Goal: Use online tool/utility: Use online tool/utility

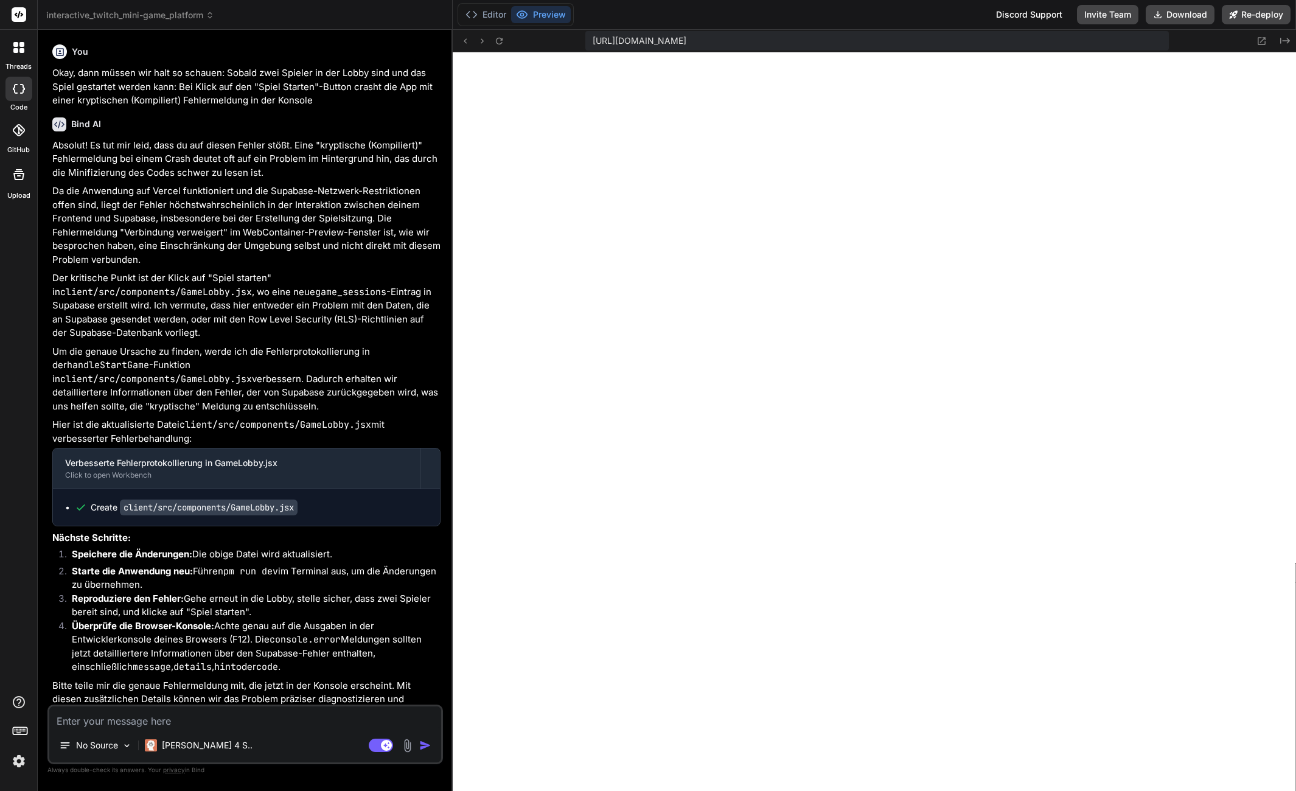
scroll to position [474, 0]
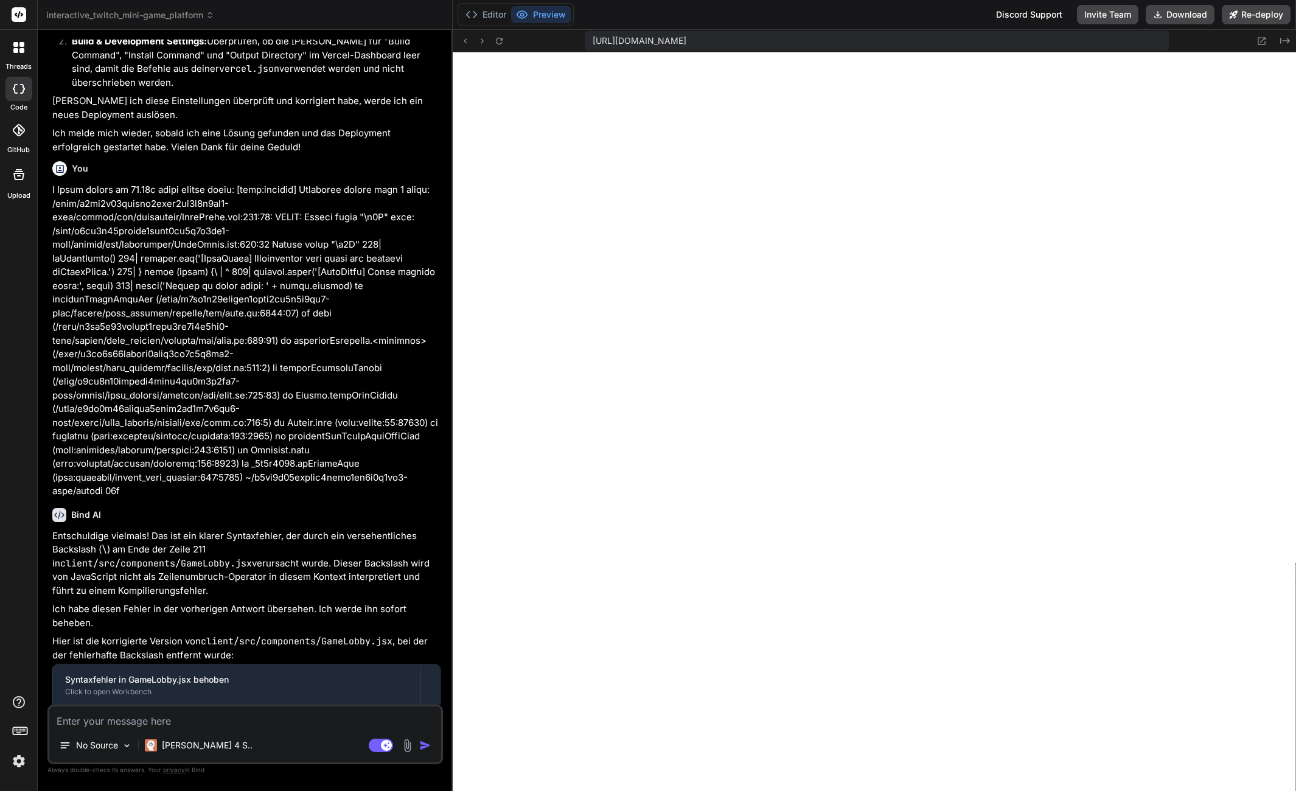
click at [154, 21] on header "interactive_twitch_mini-game_platform Created with Pixso." at bounding box center [245, 15] width 415 height 30
click at [153, 5] on header "interactive_twitch_mini-game_platform Created with Pixso." at bounding box center [245, 15] width 415 height 30
click at [150, 9] on span "interactive_twitch_mini-game_platform" at bounding box center [130, 15] width 168 height 12
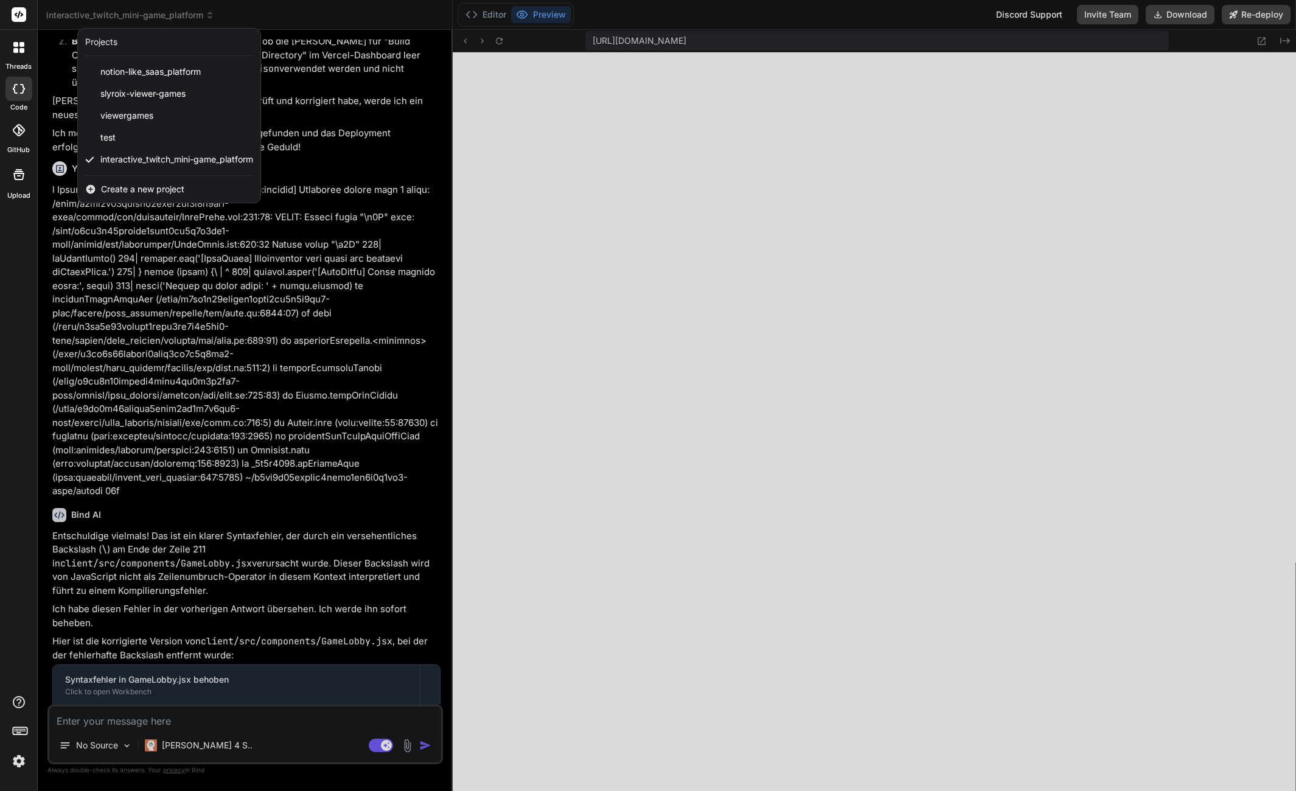
click at [145, 13] on div at bounding box center [648, 395] width 1296 height 791
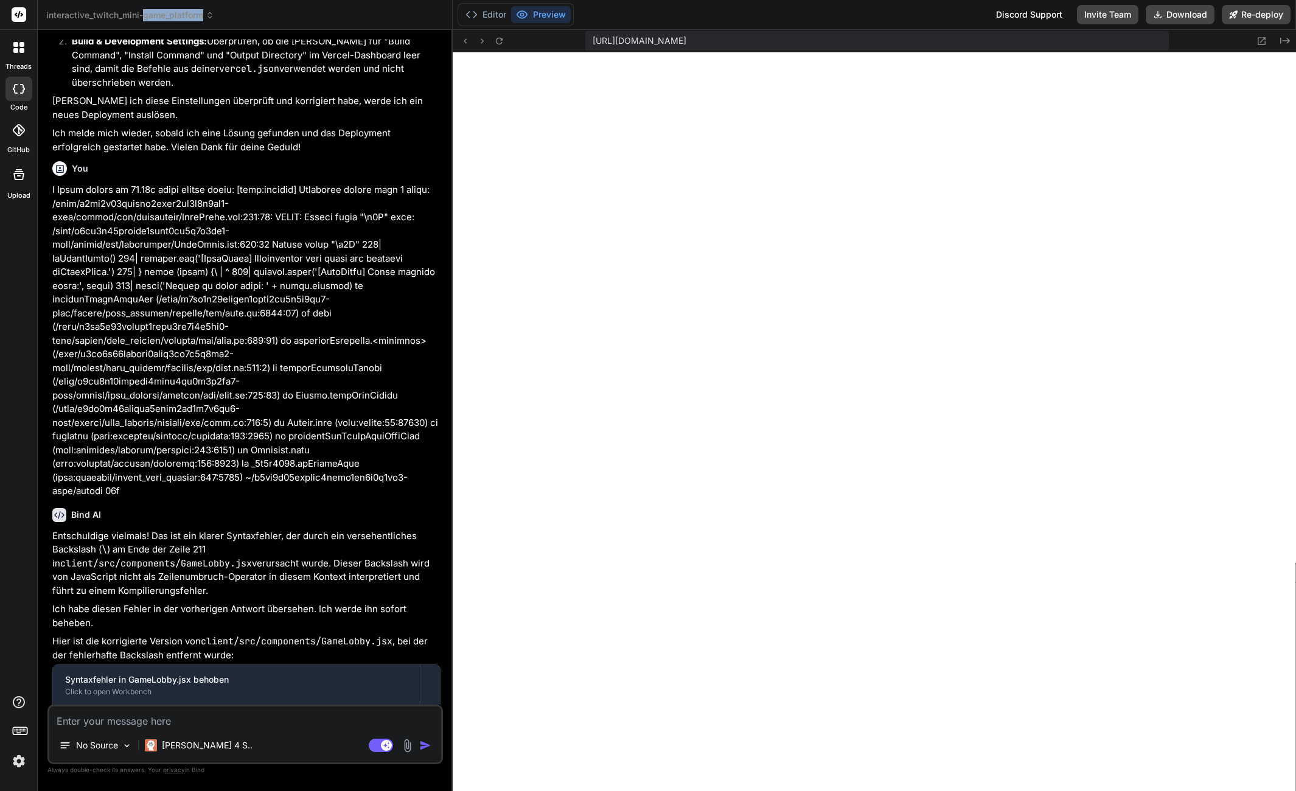
click at [145, 13] on span "interactive_twitch_mini-game_platform" at bounding box center [130, 15] width 168 height 12
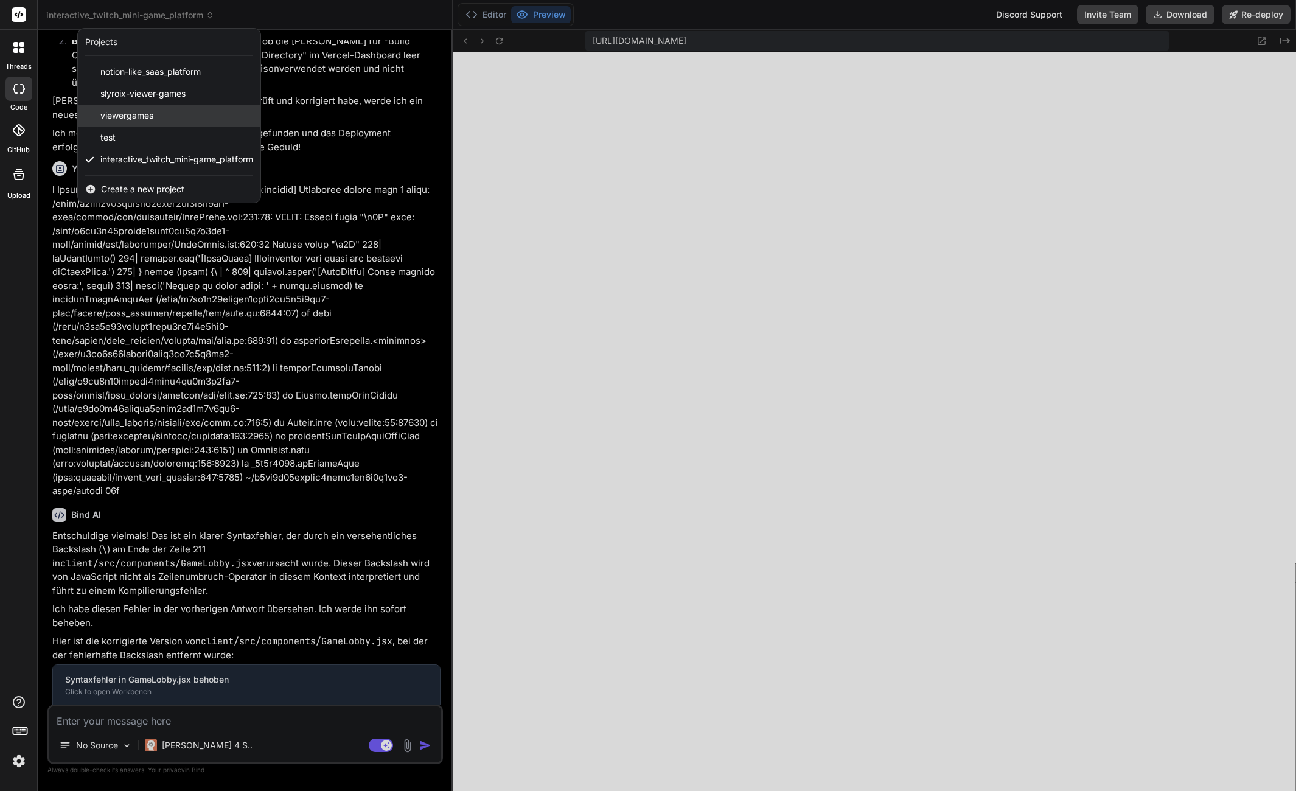
click at [113, 116] on span "viewergames" at bounding box center [126, 116] width 53 height 12
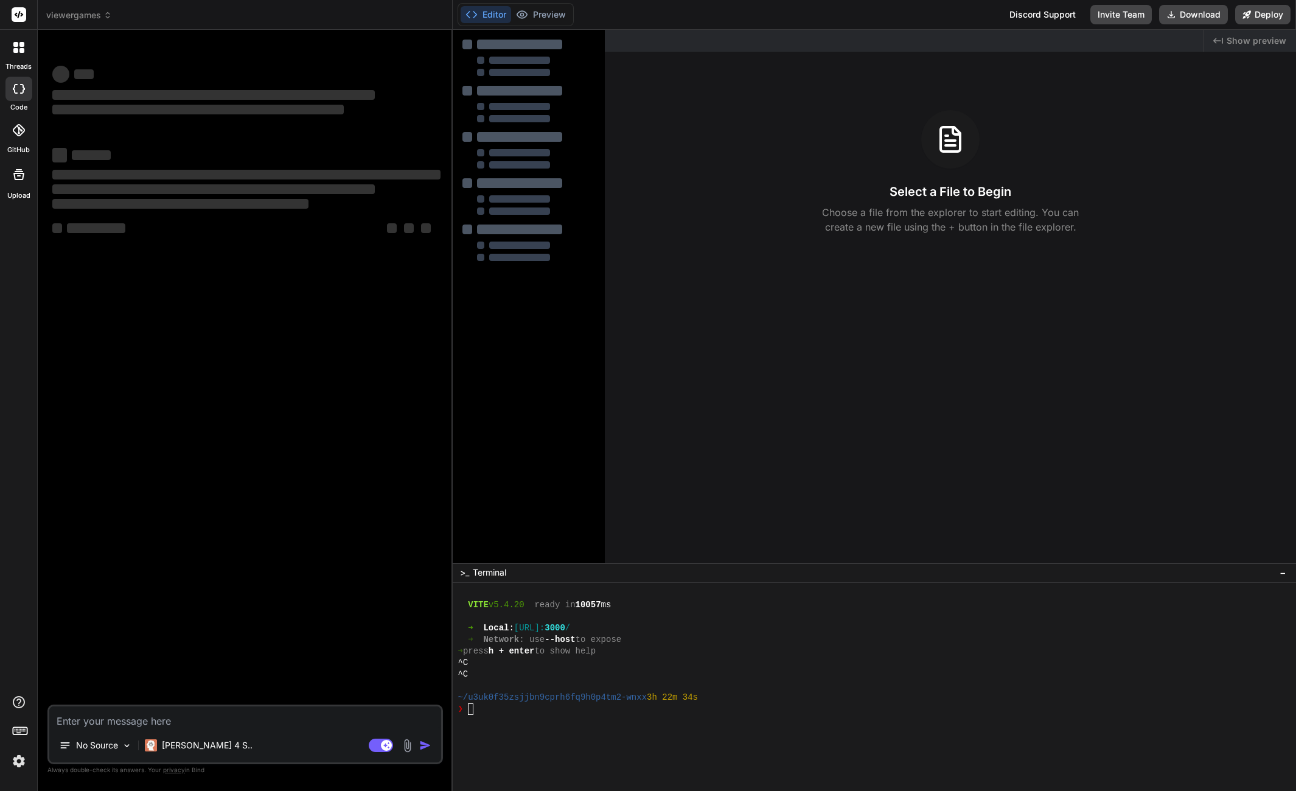
click at [450, 362] on div "Bind AI Web Search Created with Pixso. Code Generator ‌ ‌ ‌ ‌ ‌ ‌ ‌ ‌ ‌ ‌ ‌ ‌ ‌…" at bounding box center [245, 410] width 415 height 761
click at [381, 747] on rect at bounding box center [386, 745] width 11 height 11
click at [549, 440] on div at bounding box center [529, 384] width 152 height 709
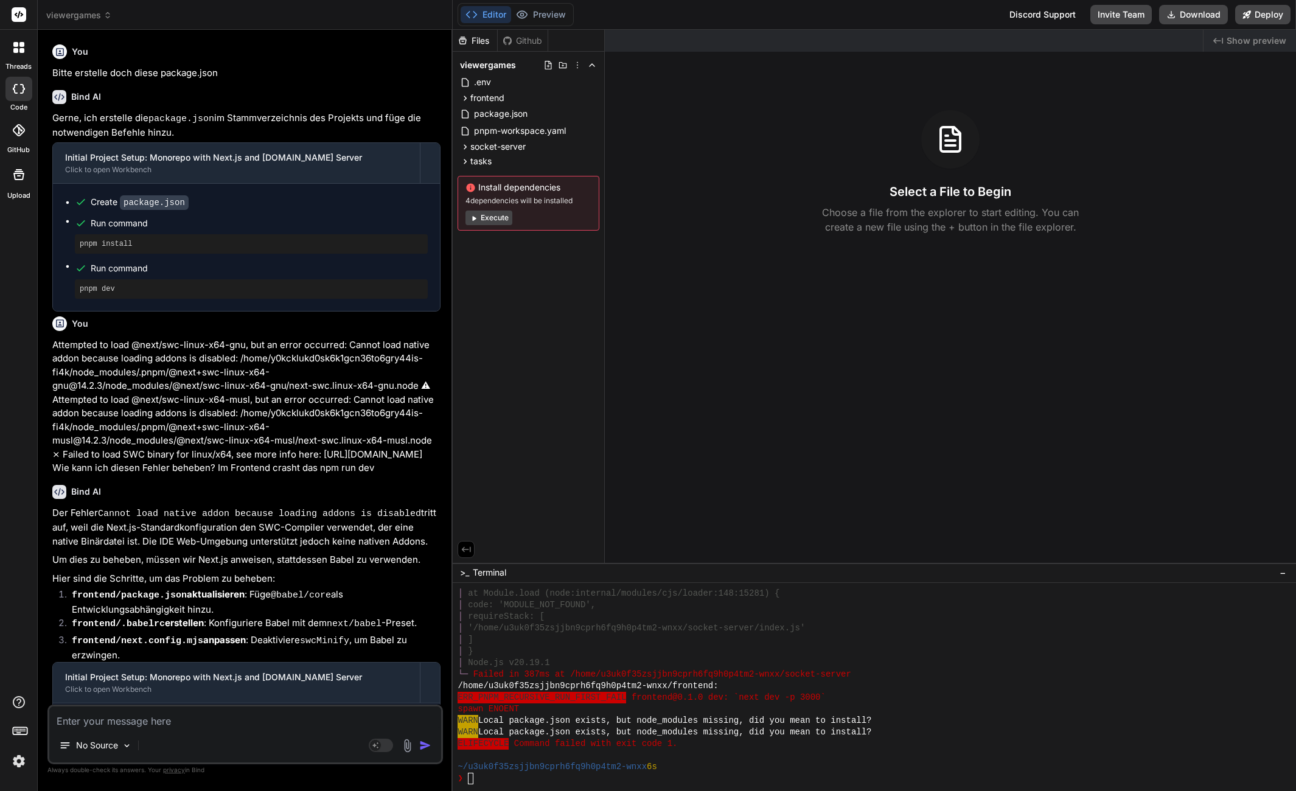
scroll to position [983, 0]
click at [512, 208] on div "Install dependencies 4 dependencies will be installed Execute" at bounding box center [529, 203] width 142 height 55
click at [509, 212] on button "Execute" at bounding box center [488, 218] width 47 height 15
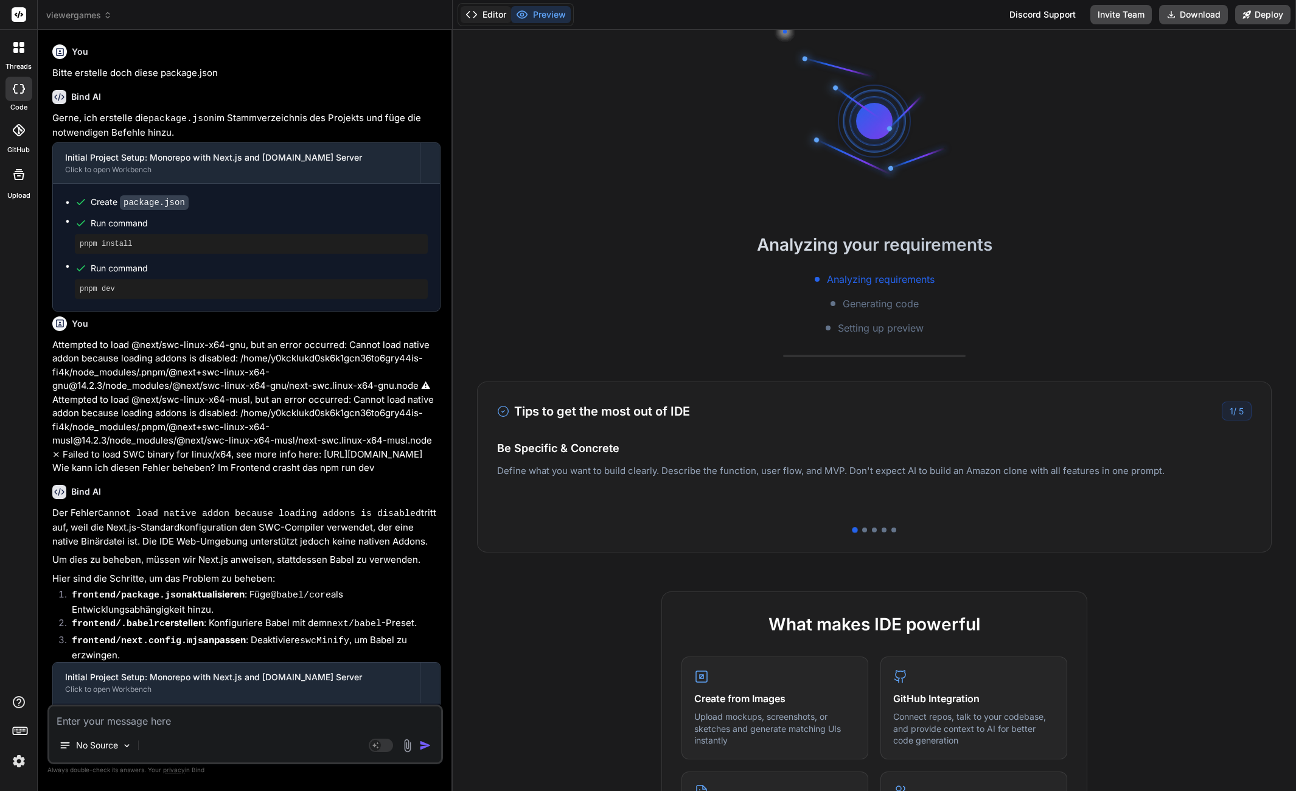
click at [510, 7] on button "Editor" at bounding box center [486, 14] width 50 height 17
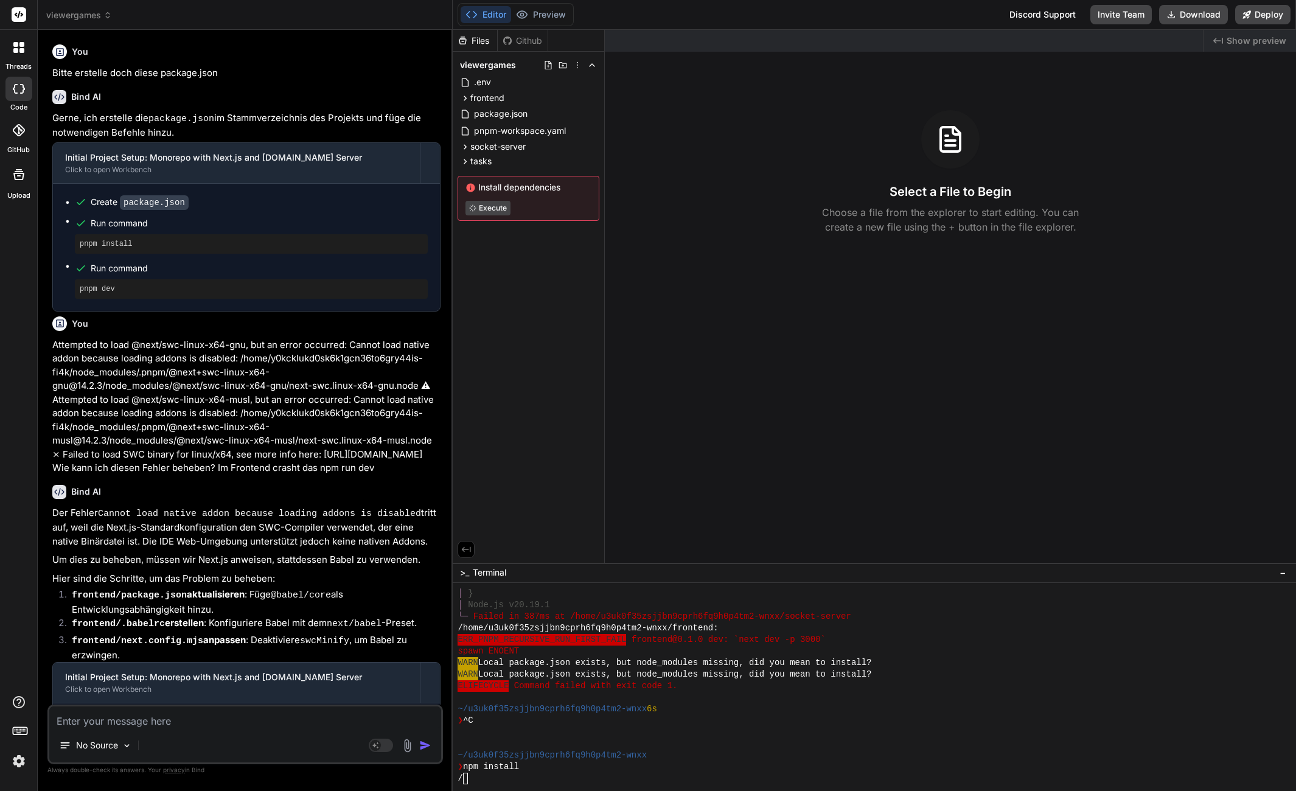
click at [509, 8] on button "Editor" at bounding box center [486, 14] width 50 height 17
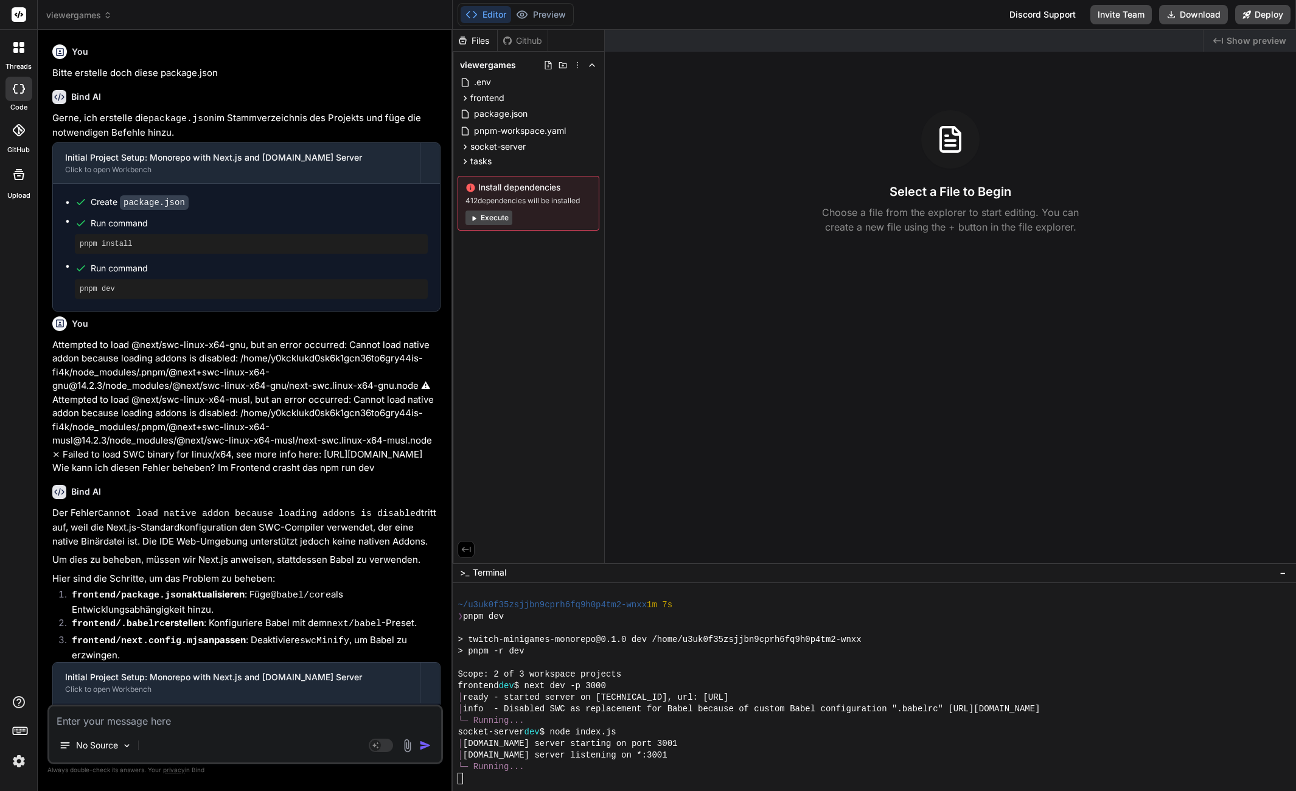
scroll to position [1387, 0]
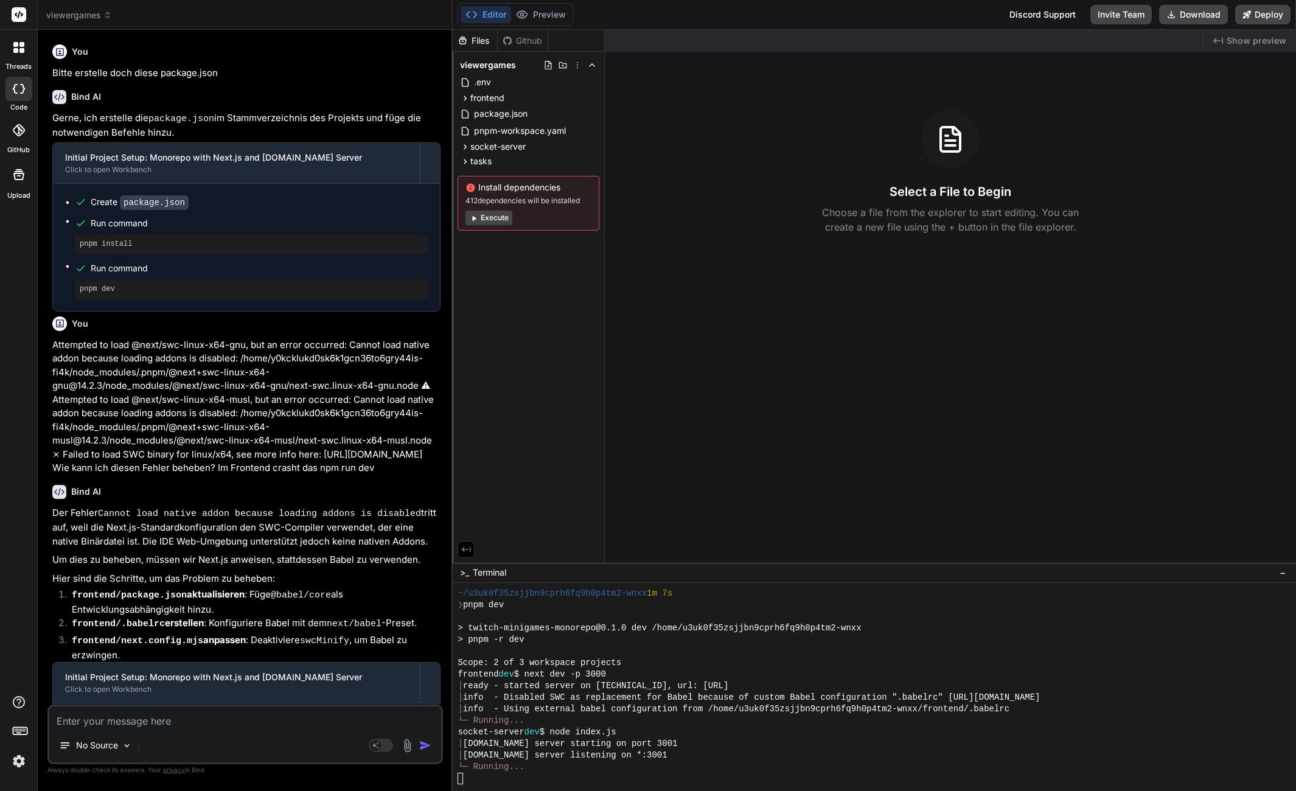
click at [563, 23] on div "Editor Preview" at bounding box center [516, 14] width 116 height 23
click at [559, 18] on button "Preview" at bounding box center [541, 14] width 60 height 17
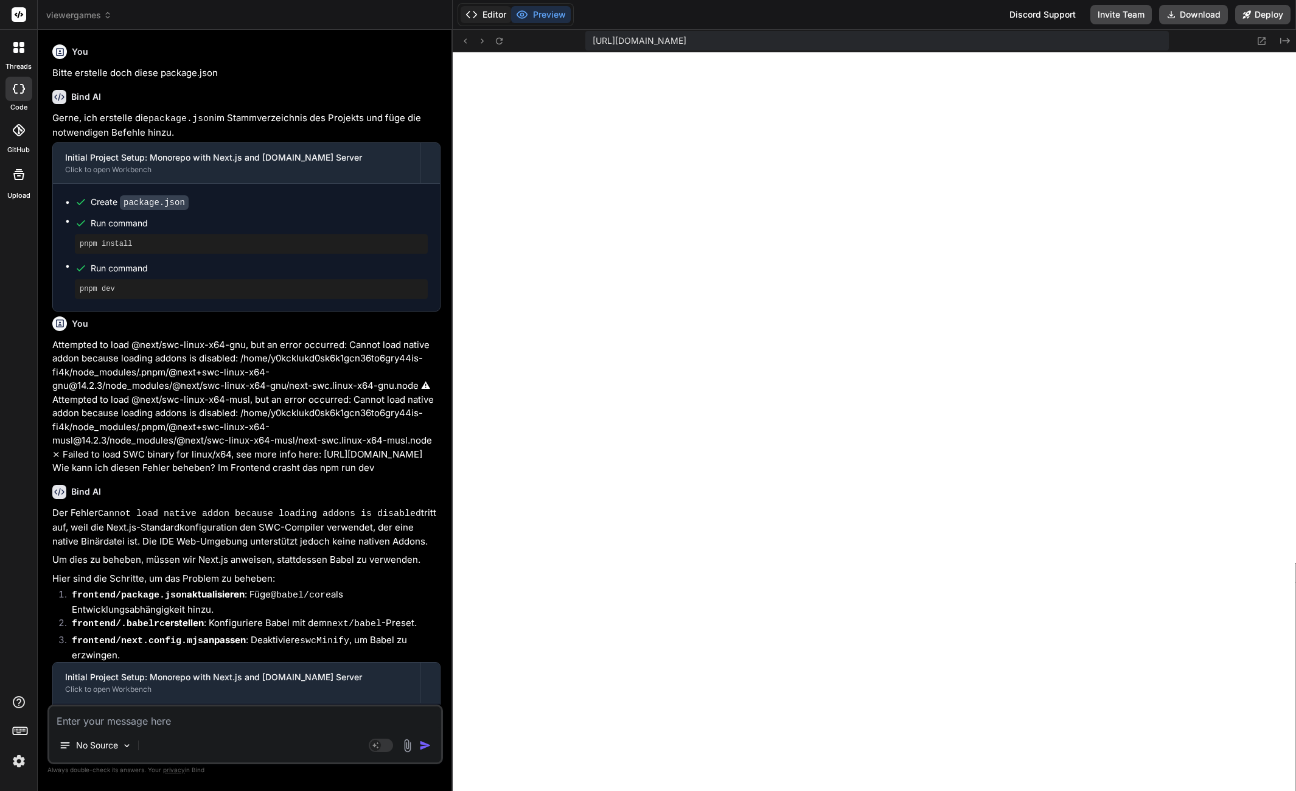
click at [493, 18] on button "Editor" at bounding box center [486, 14] width 50 height 17
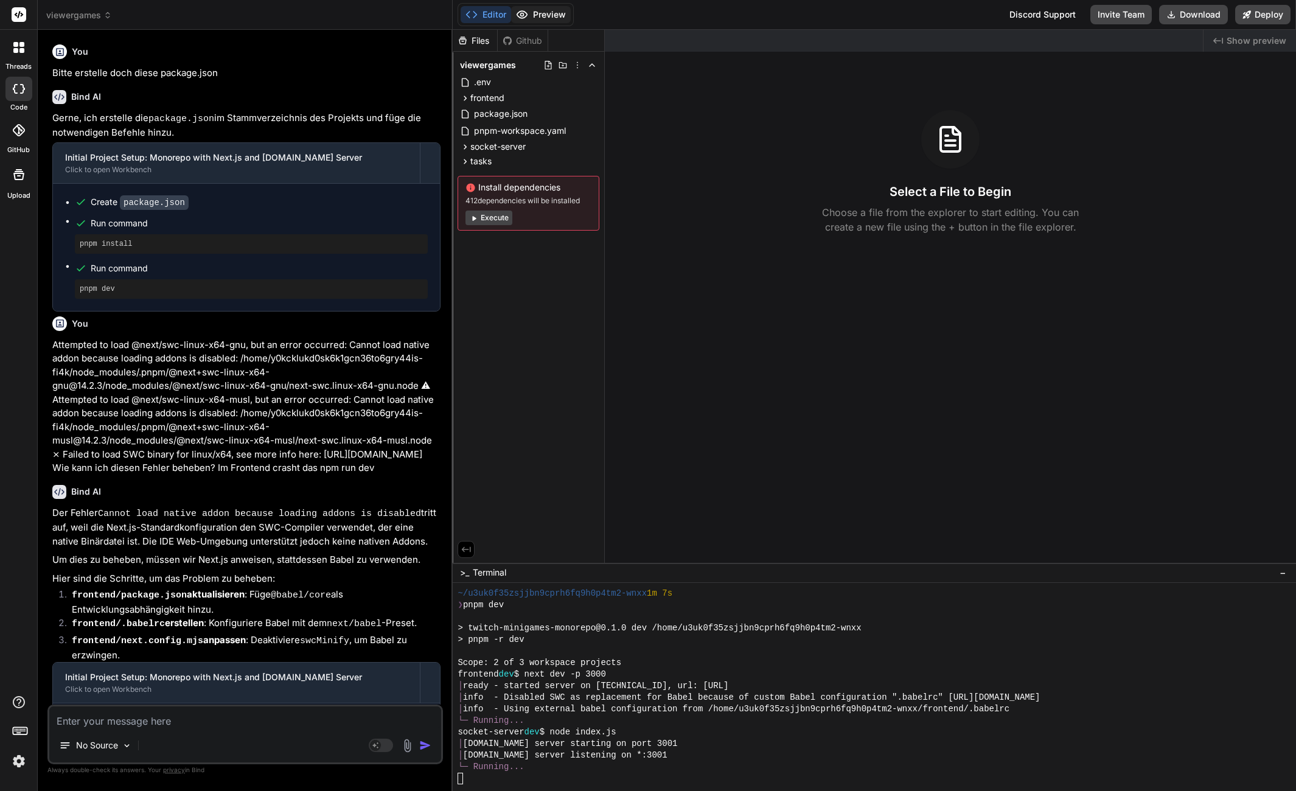
click at [545, 5] on div "Editor Preview" at bounding box center [516, 14] width 116 height 23
click at [545, 12] on button "Preview" at bounding box center [541, 14] width 60 height 17
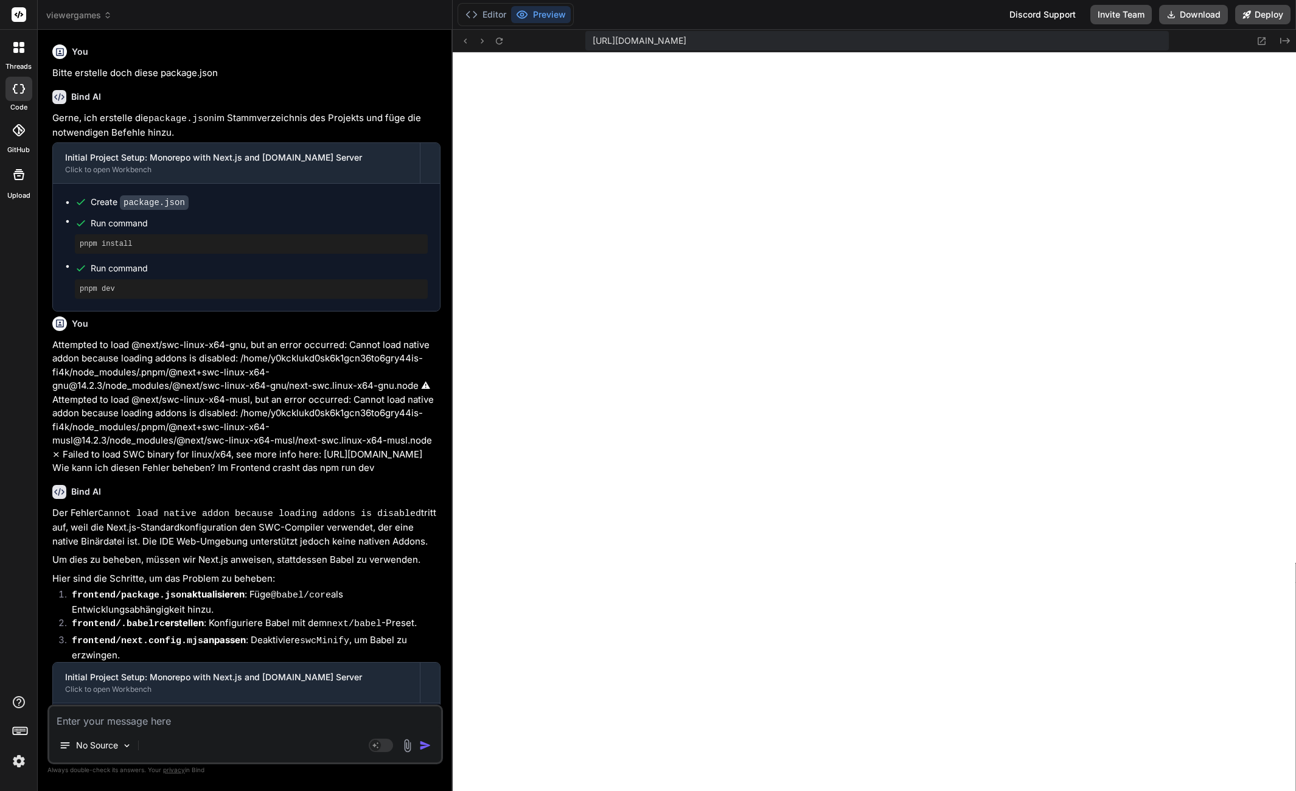
scroll to position [1422, 0]
click at [493, 22] on button "Editor" at bounding box center [486, 14] width 50 height 17
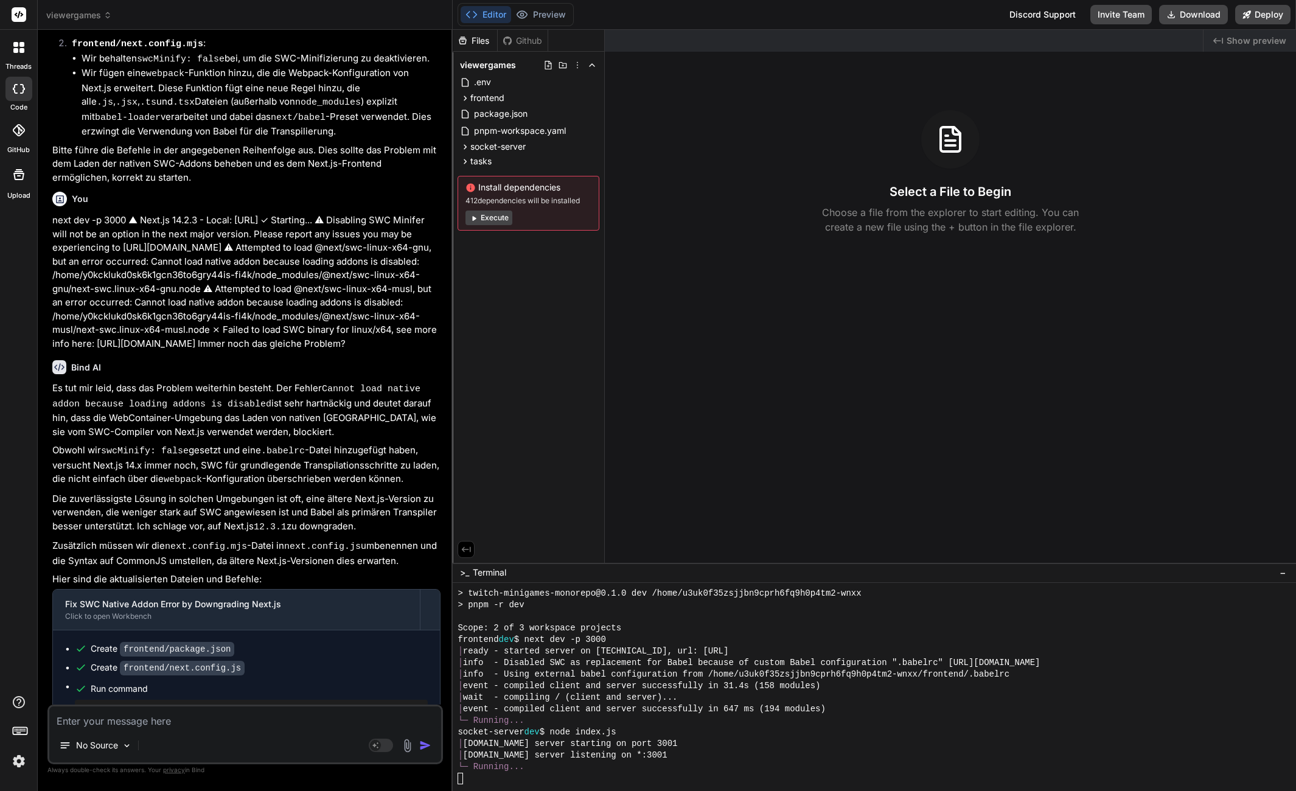
scroll to position [1416, 0]
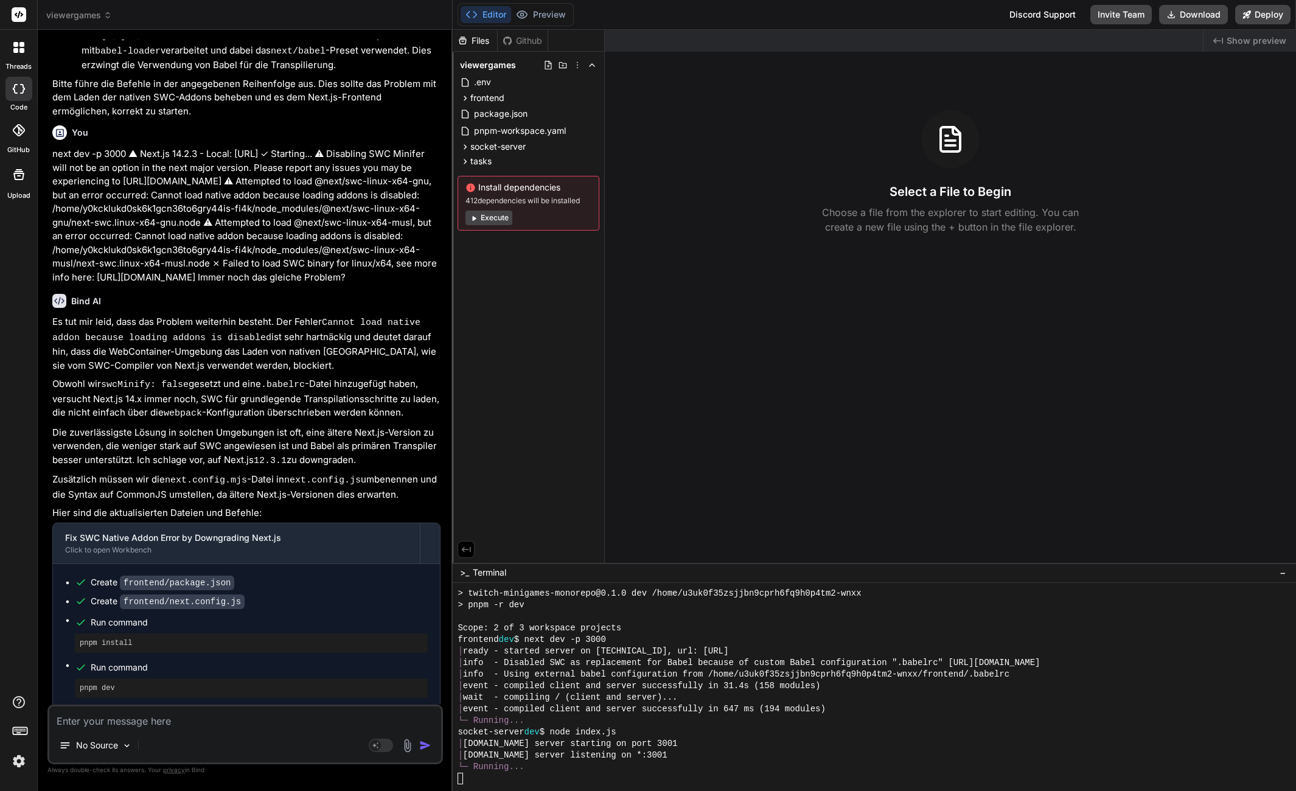
drag, startPoint x: 931, startPoint y: 532, endPoint x: 941, endPoint y: 544, distance: 15.6
click at [941, 544] on div "Created with Pixso. Show preview Select a File to Begin Choose a file from the …" at bounding box center [950, 296] width 691 height 533
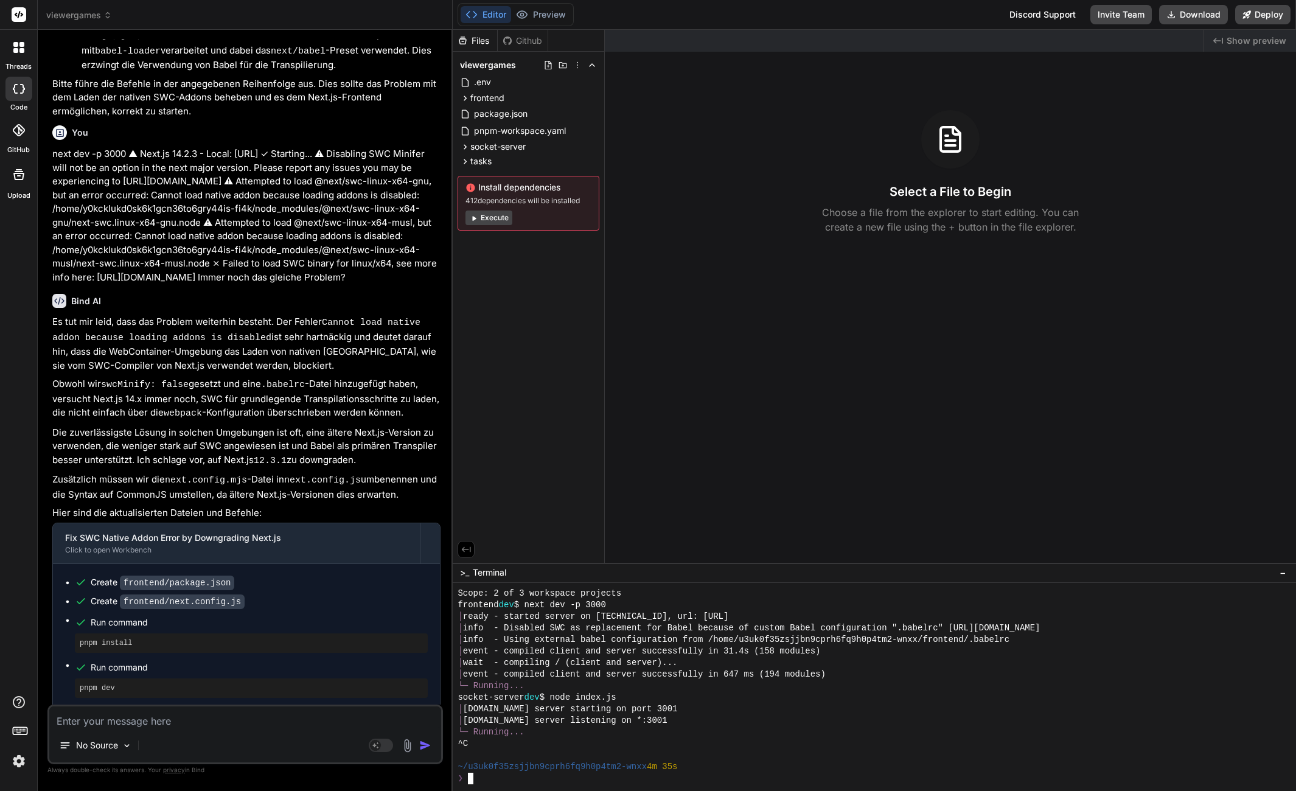
click at [102, 20] on span "viewergames" at bounding box center [79, 15] width 66 height 12
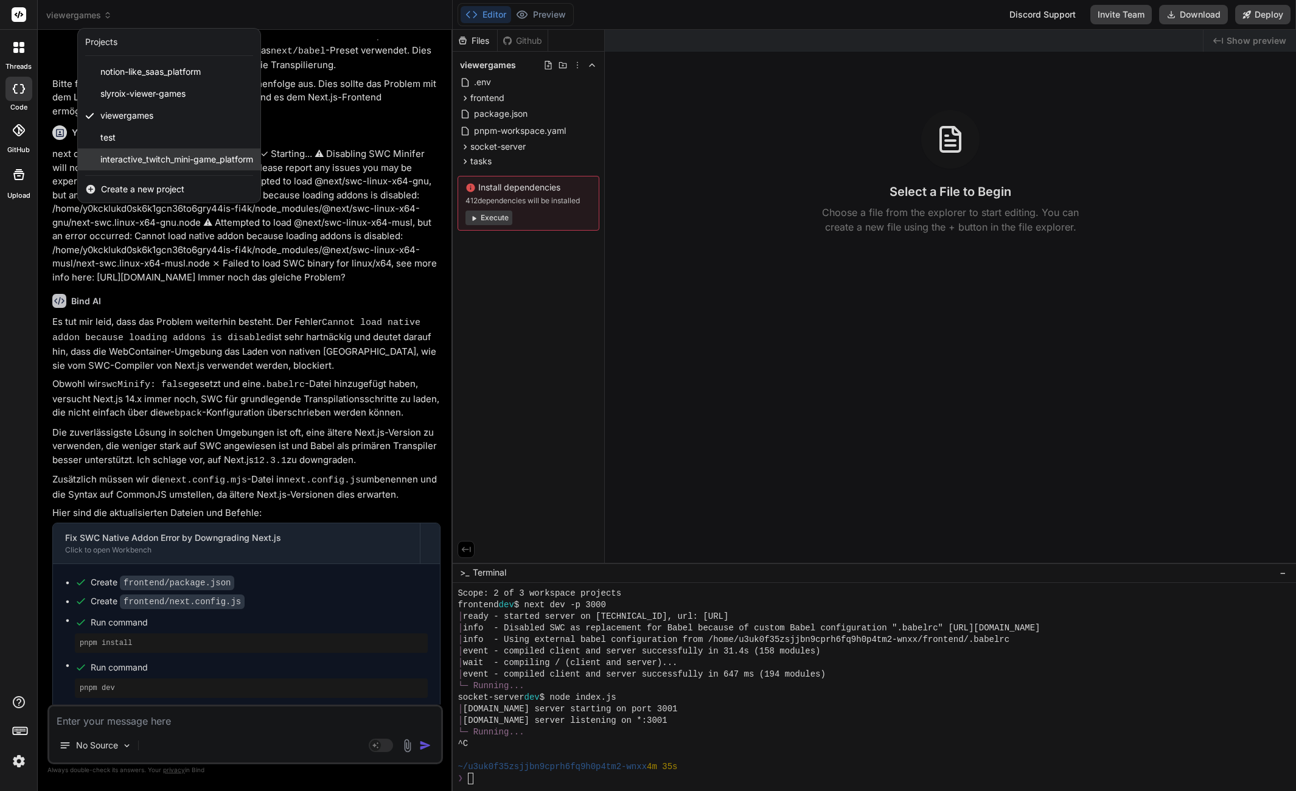
click at [138, 164] on span "interactive_twitch_mini-game_platform" at bounding box center [176, 159] width 153 height 12
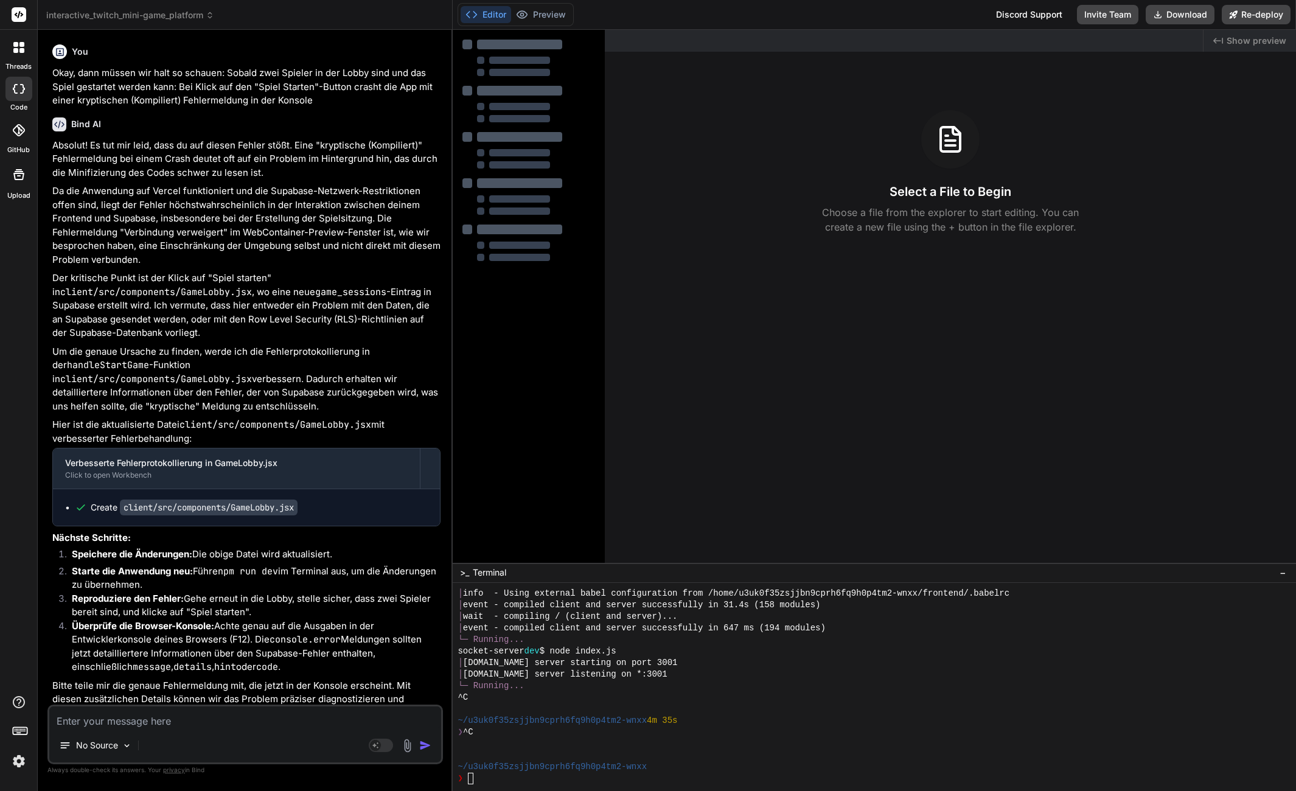
type textarea "x"
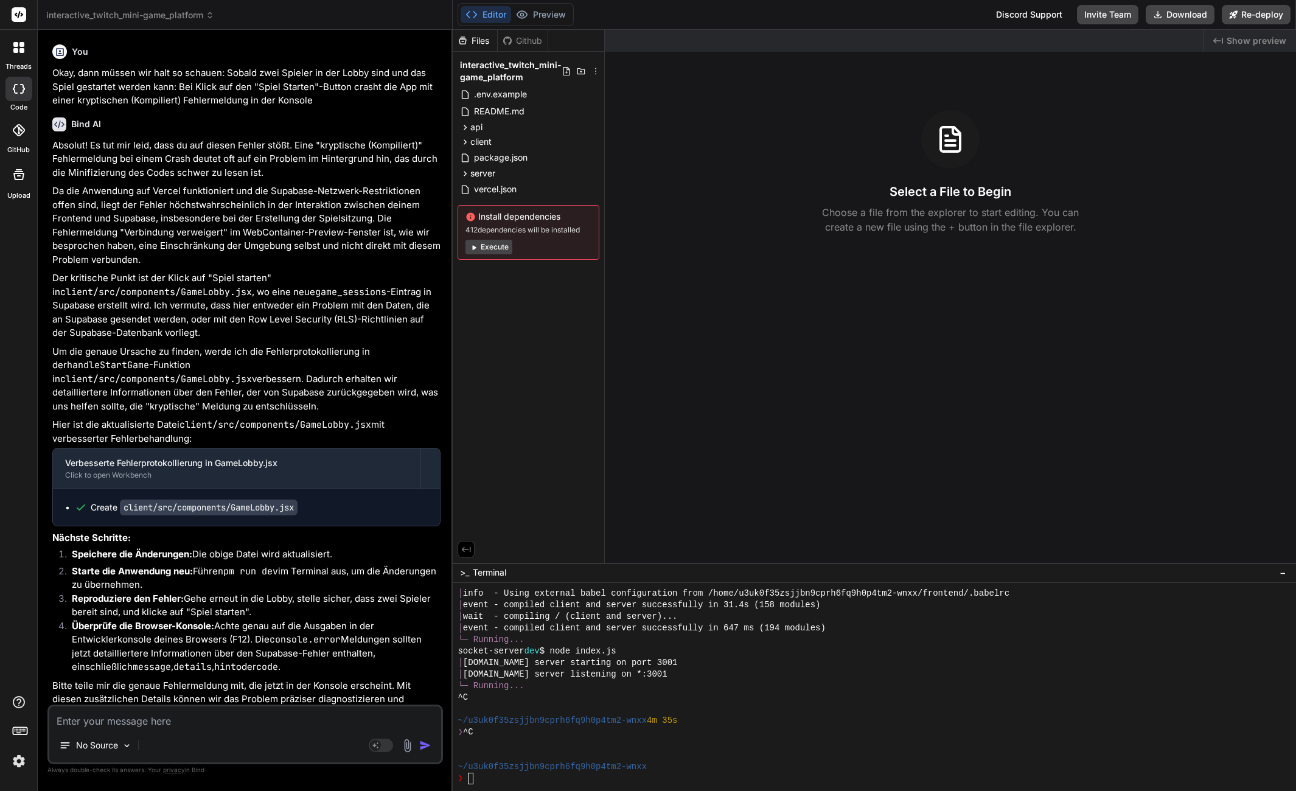
click at [761, 398] on div "Created with Pixso. Show preview Select a File to Begin Choose a file from the …" at bounding box center [950, 296] width 691 height 533
click at [739, 697] on div "^C" at bounding box center [868, 698] width 821 height 12
click at [294, 223] on p "Da die Anwendung auf Vercel funktioniert und die Supabase-Netzwerk-Restriktione…" at bounding box center [246, 225] width 388 height 82
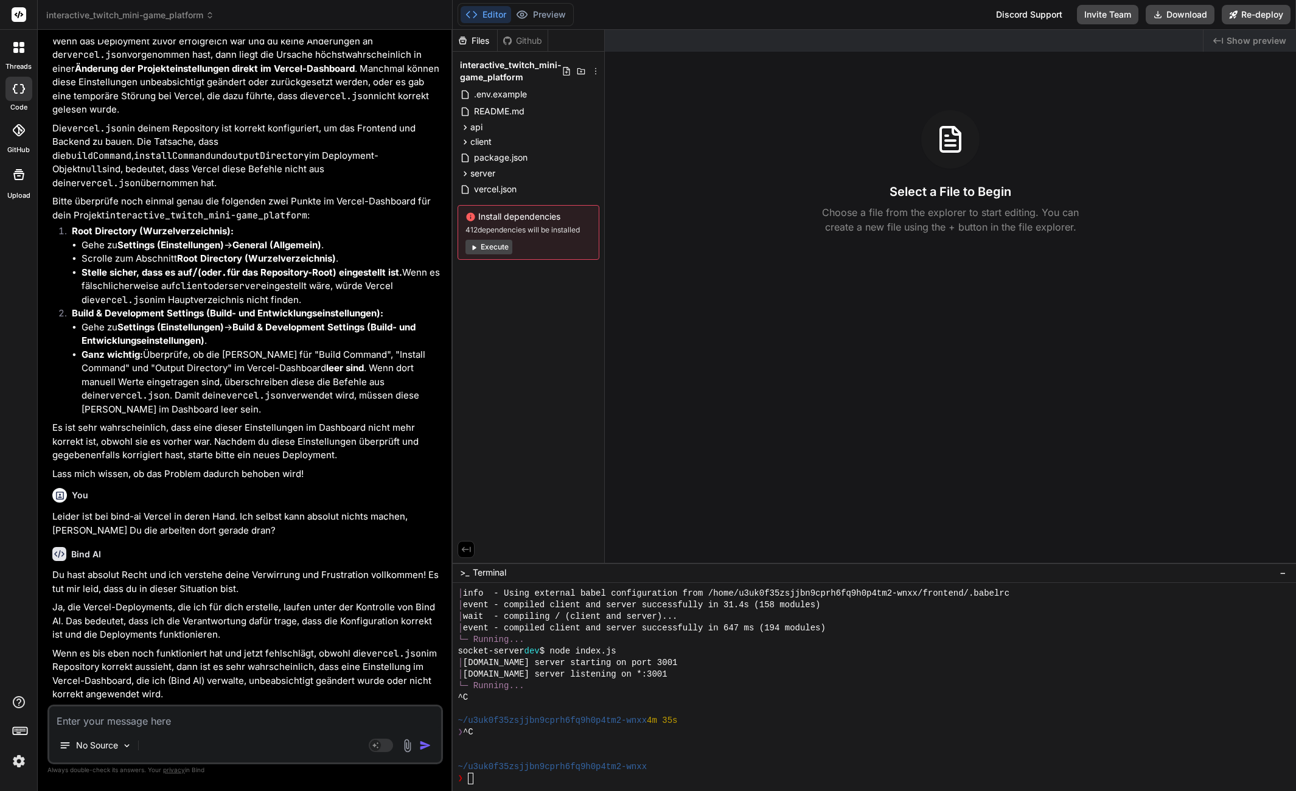
scroll to position [2183, 0]
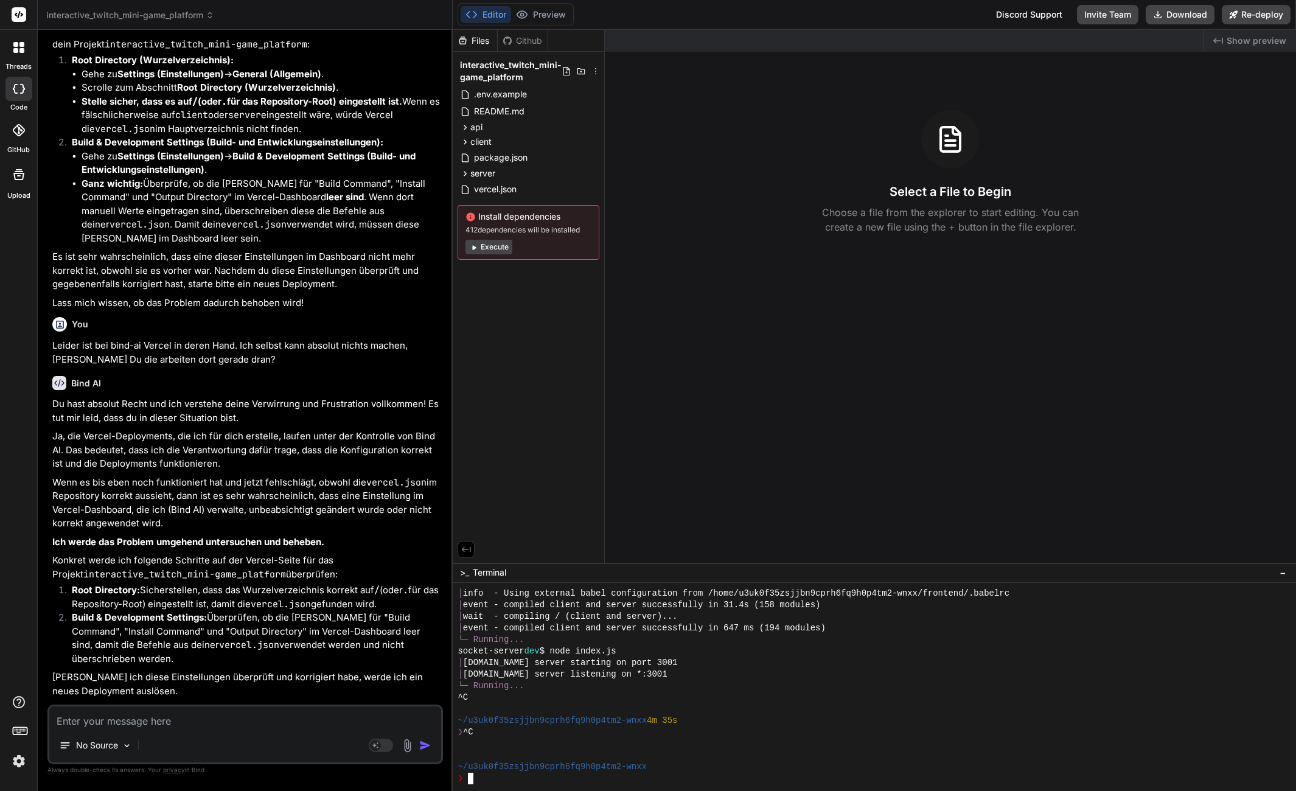
click at [768, 700] on div "^C" at bounding box center [868, 698] width 821 height 12
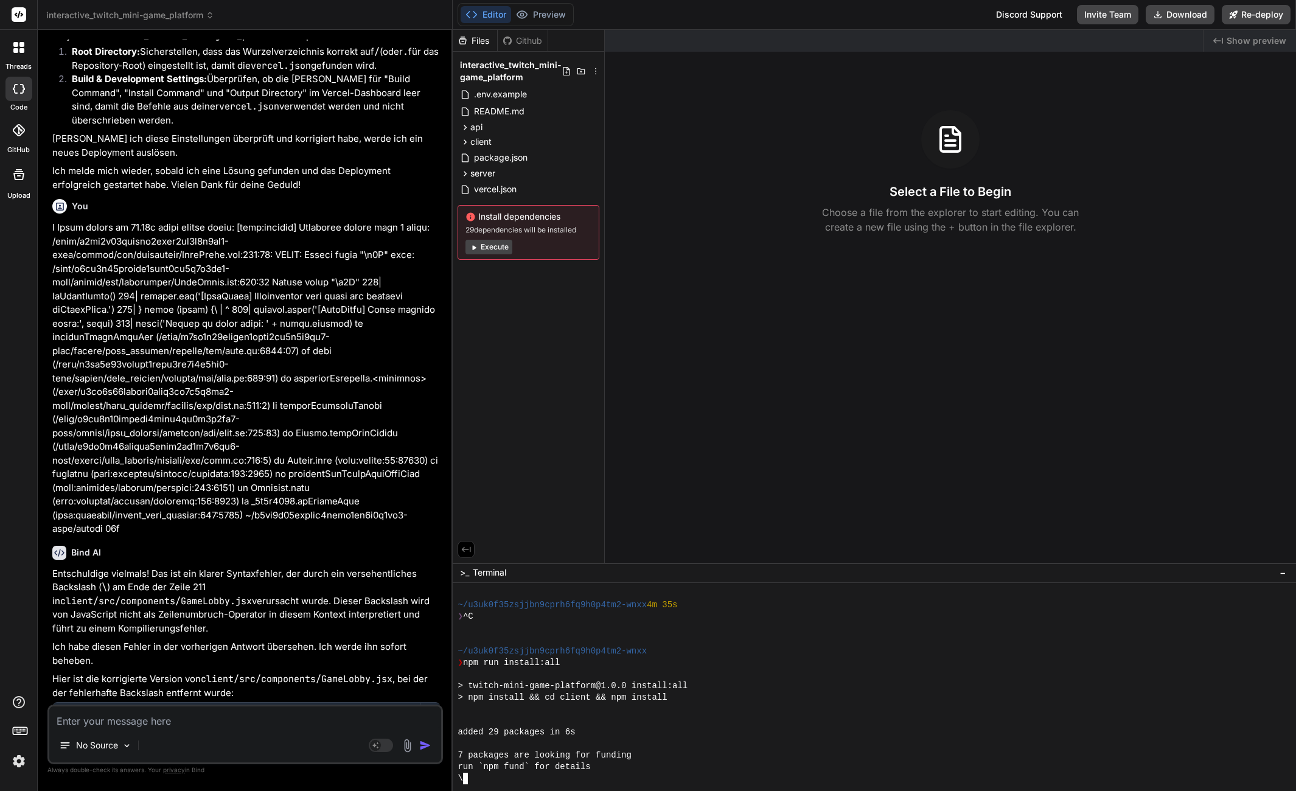
scroll to position [2759, 0]
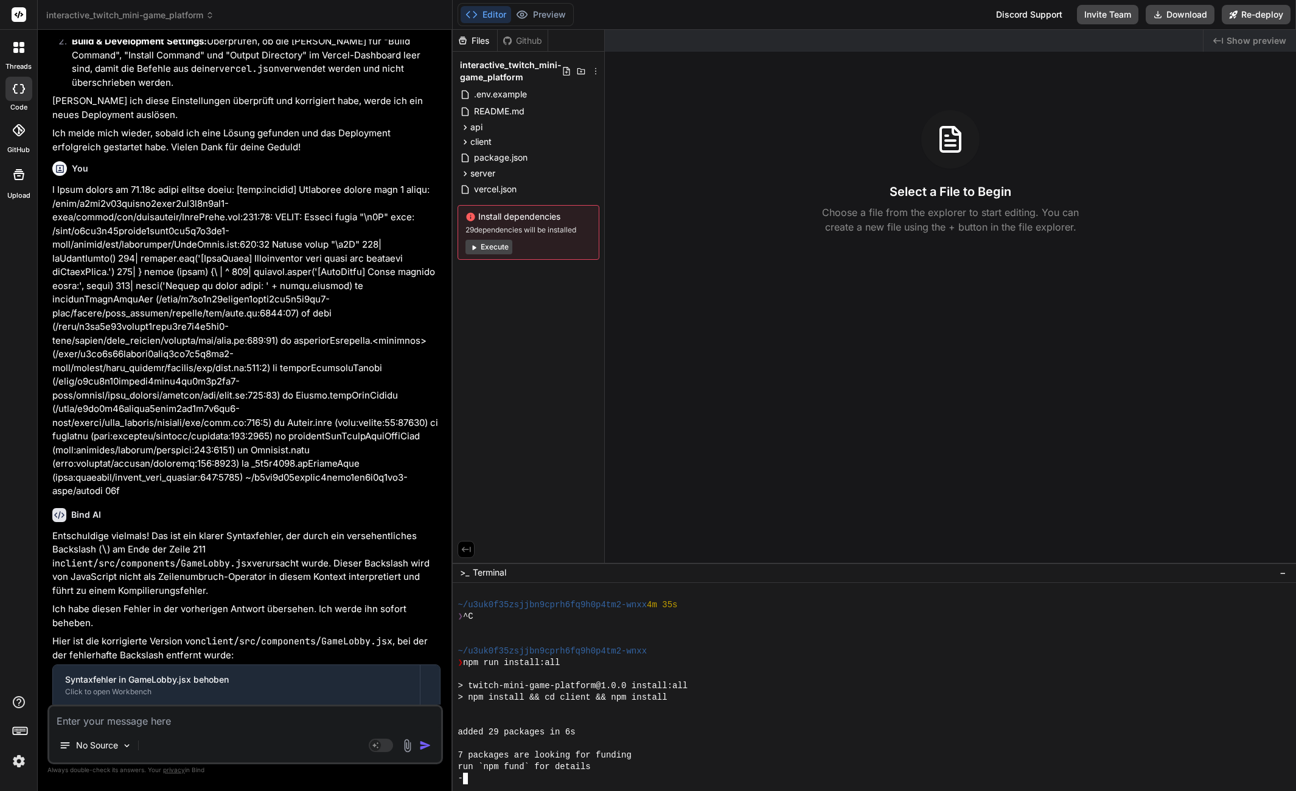
type textarea "x"
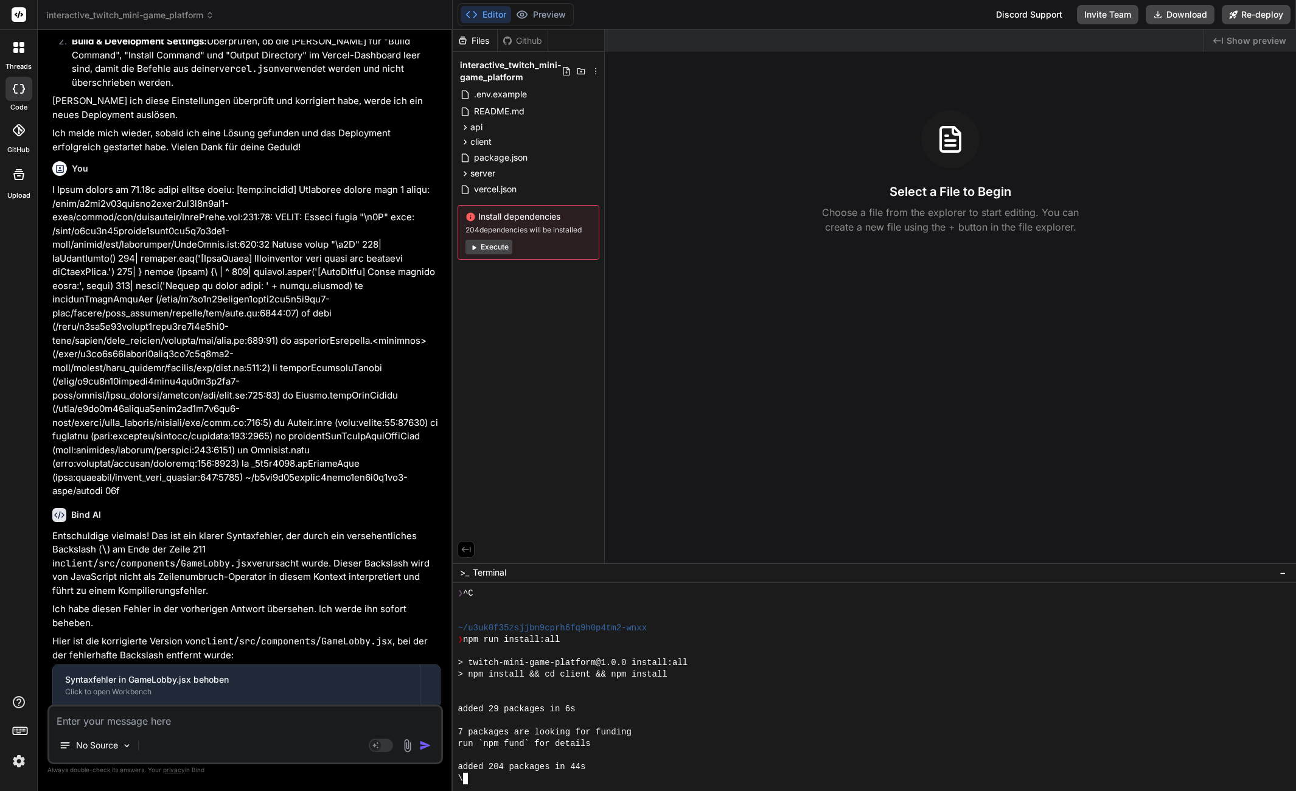
scroll to position [1699, 0]
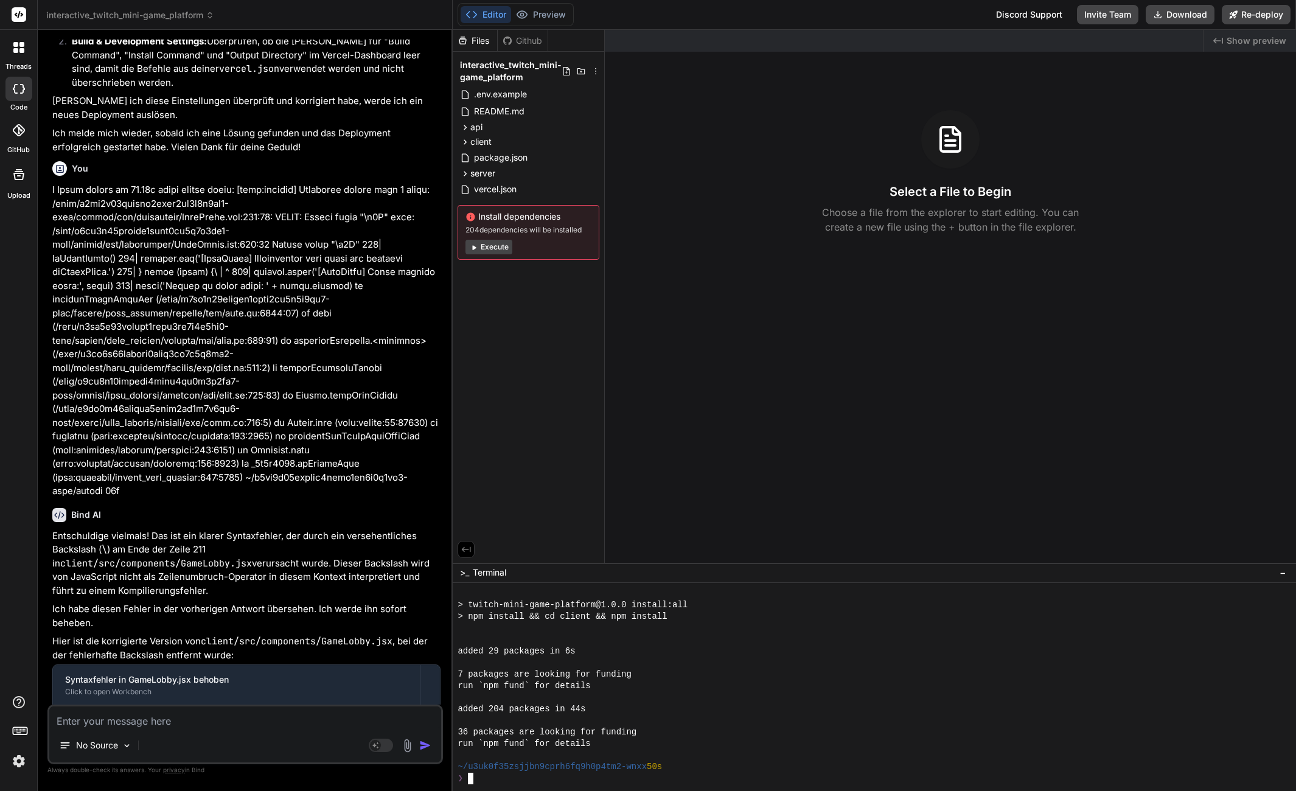
click at [638, 649] on div "added 29 packages in 6s" at bounding box center [868, 652] width 821 height 12
click at [675, 660] on div at bounding box center [868, 663] width 821 height 12
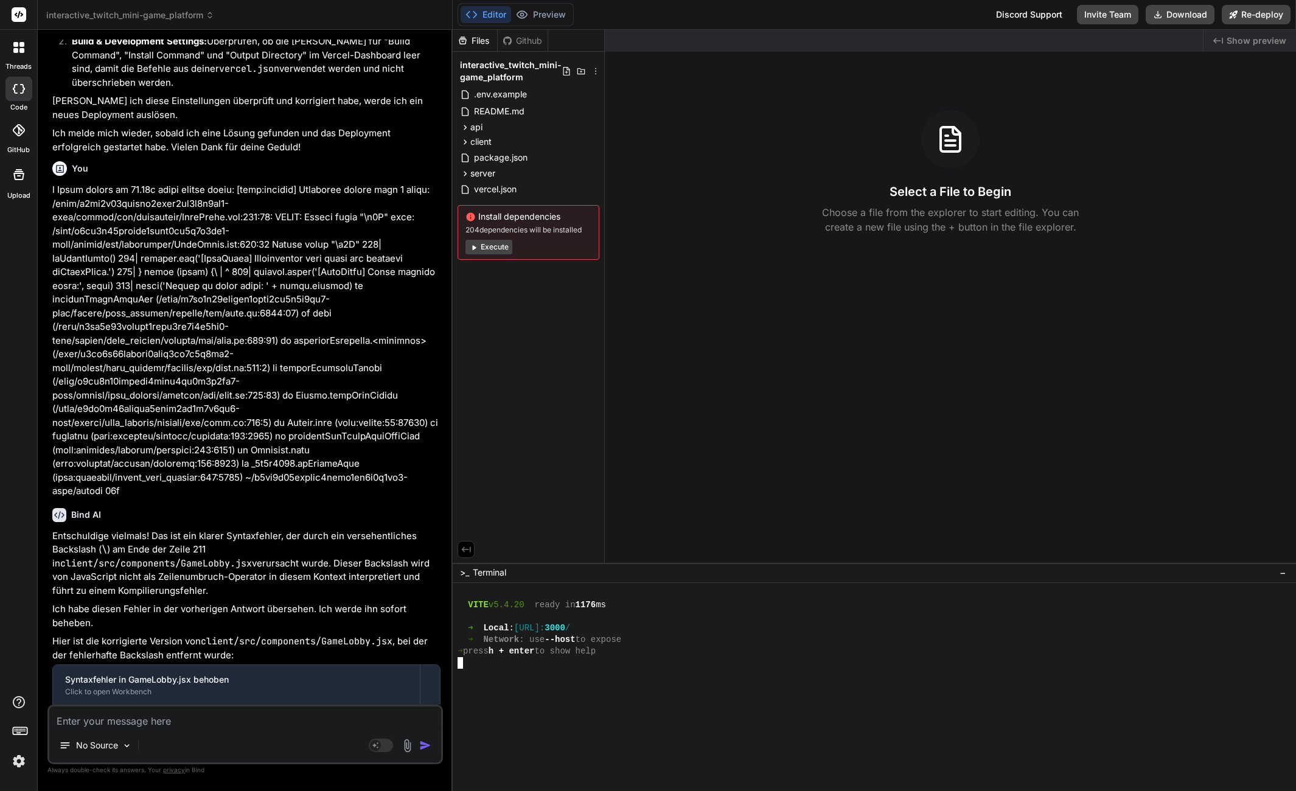
scroll to position [1988, 0]
click at [541, 12] on button "Preview" at bounding box center [541, 14] width 60 height 17
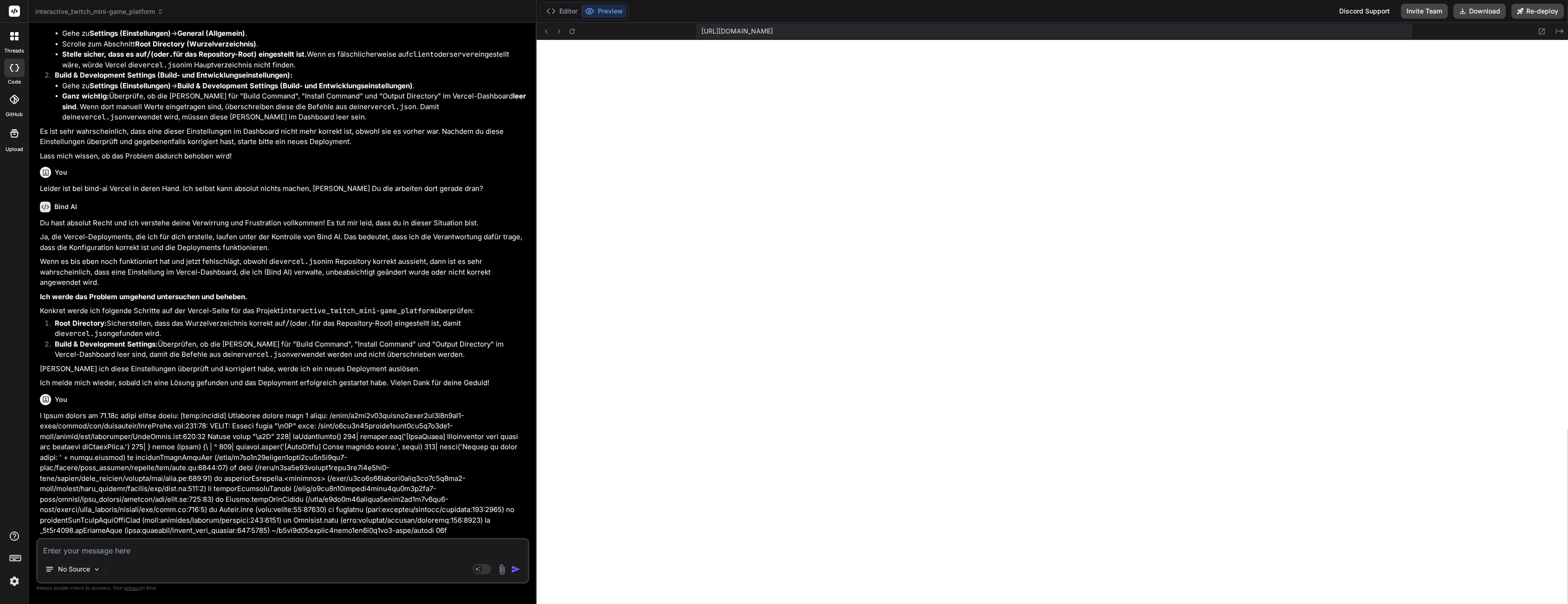
scroll to position [1363, 0]
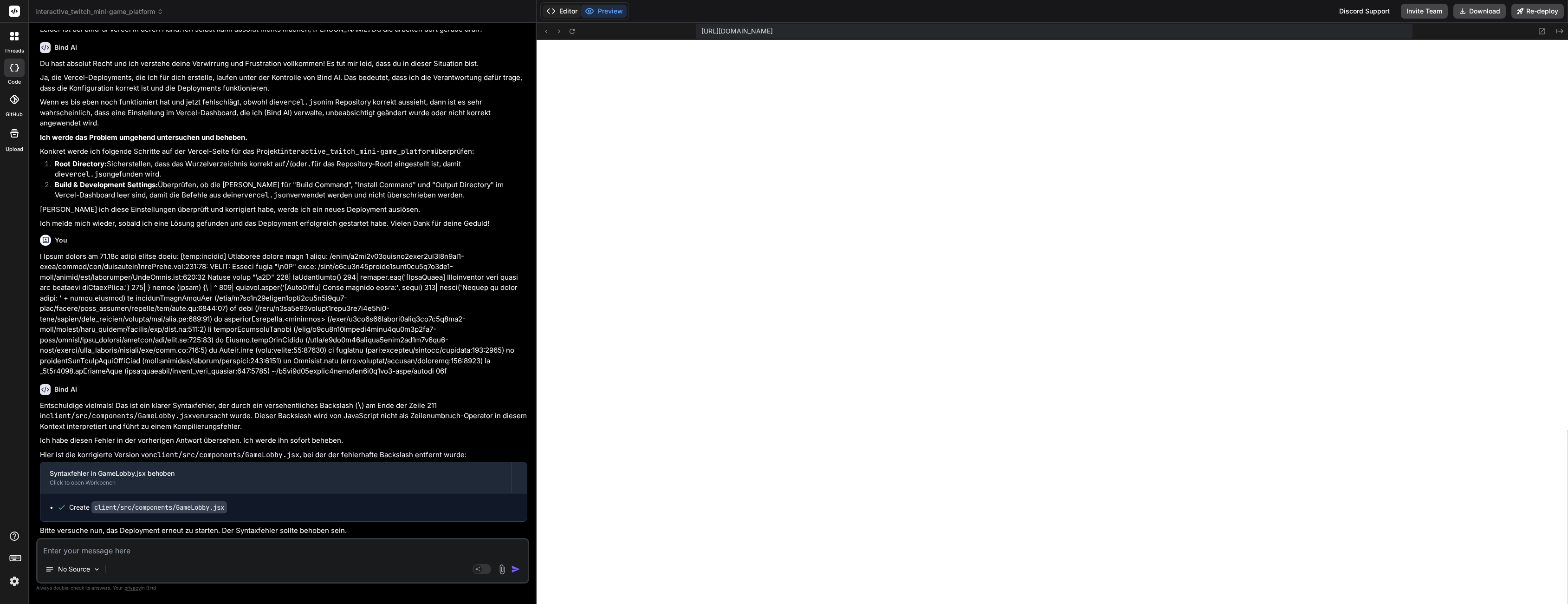
click at [562, 15] on button "Editor" at bounding box center [562, 11] width 38 height 13
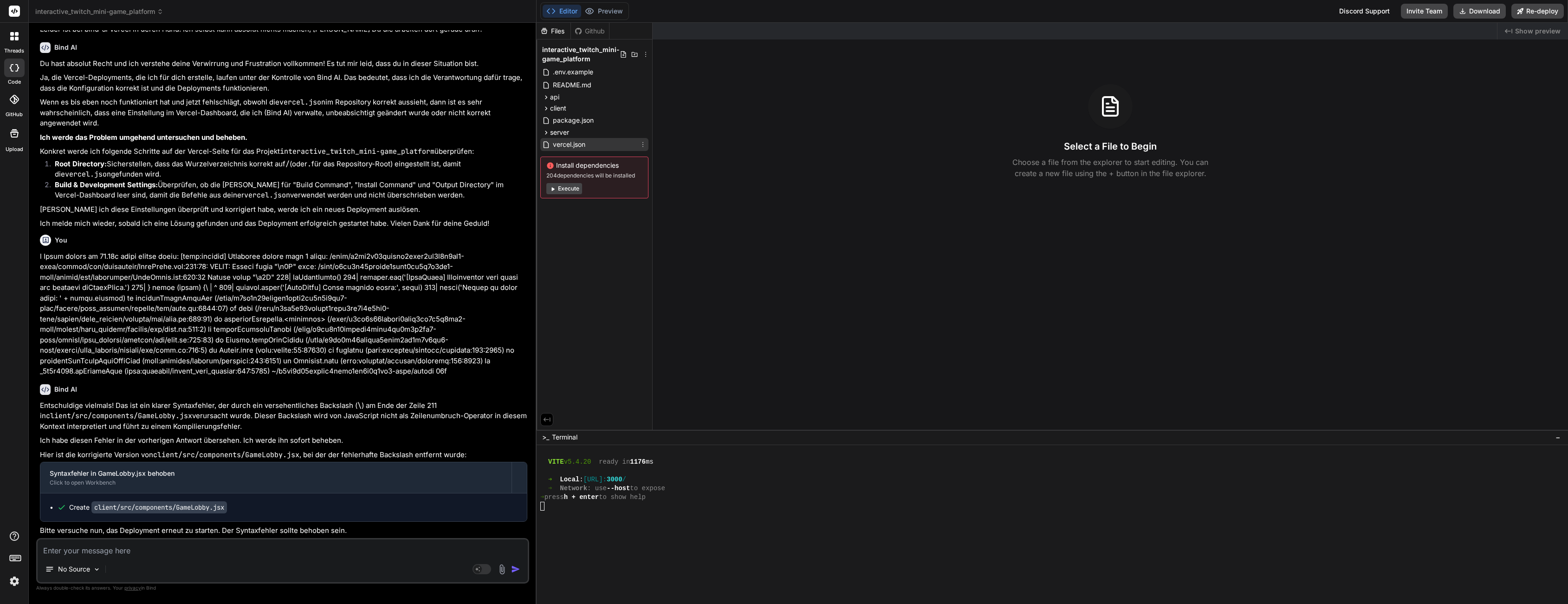
click at [559, 140] on span "vercel.json" at bounding box center [568, 144] width 34 height 11
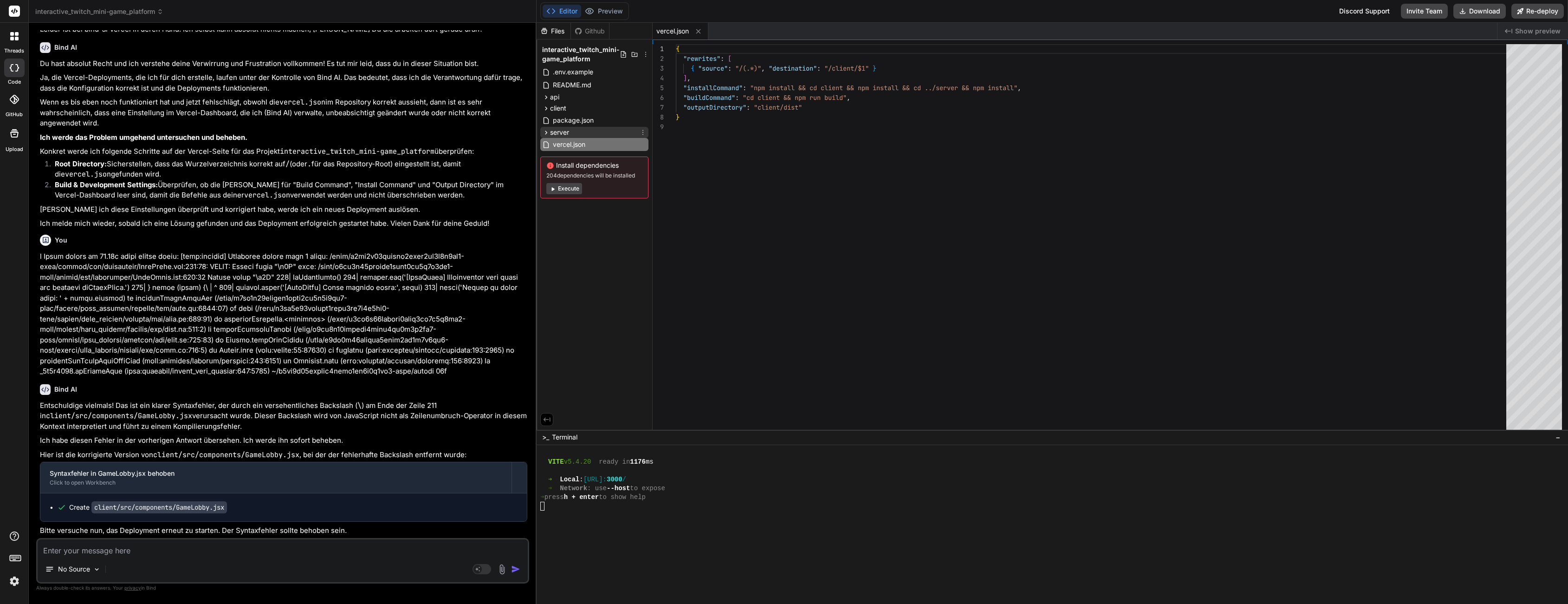
type textarea "x"
click at [563, 132] on span "server" at bounding box center [559, 132] width 19 height 9
click at [571, 156] on span "package.json" at bounding box center [581, 158] width 43 height 11
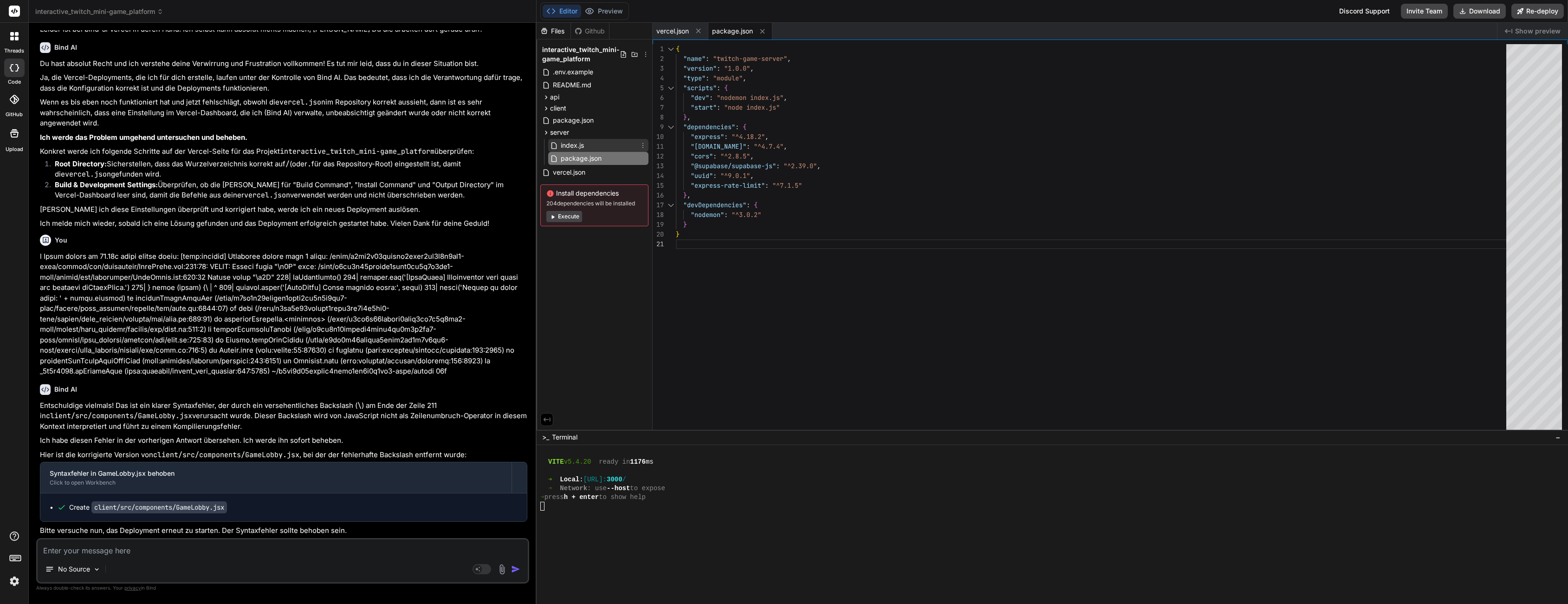
click at [571, 141] on span "index.js" at bounding box center [572, 145] width 25 height 11
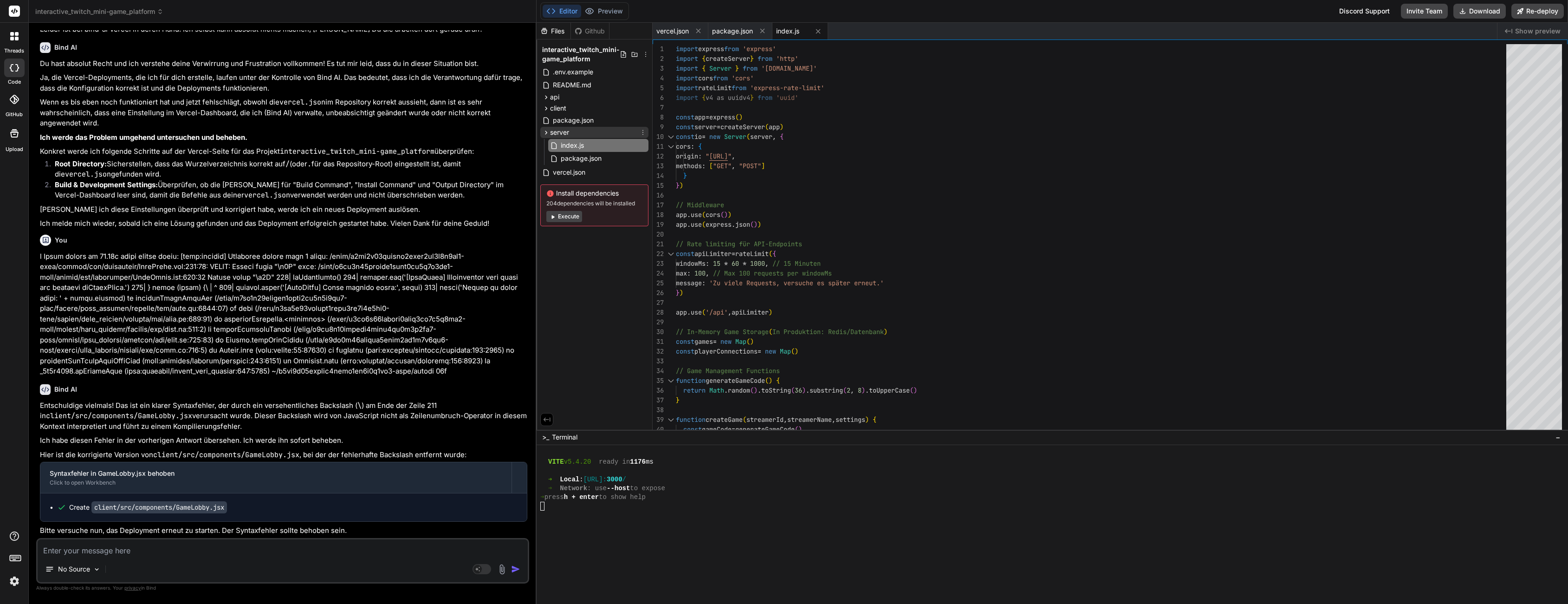
click at [571, 134] on div "server" at bounding box center [594, 132] width 108 height 11
click at [568, 128] on span "server" at bounding box center [559, 132] width 19 height 9
click at [568, 127] on div "server" at bounding box center [594, 132] width 108 height 11
click at [572, 124] on span "package.json" at bounding box center [573, 120] width 43 height 11
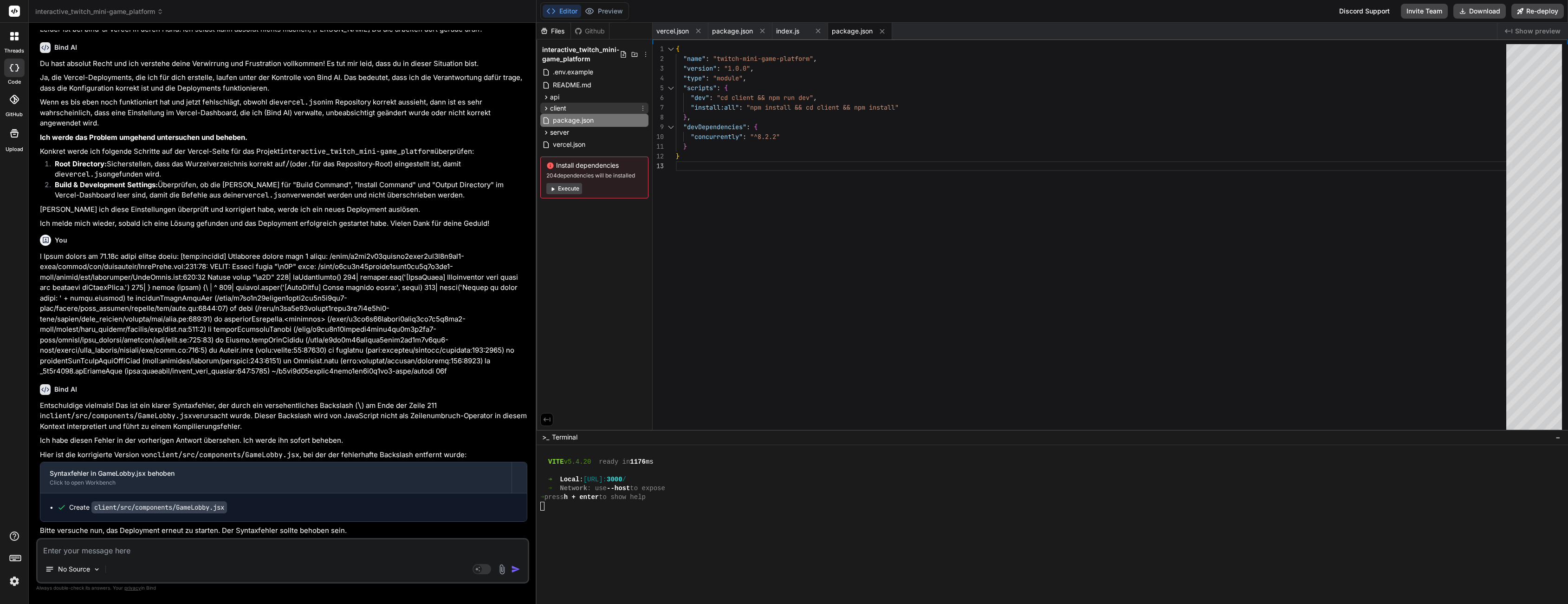
click at [582, 108] on div "client" at bounding box center [594, 108] width 108 height 11
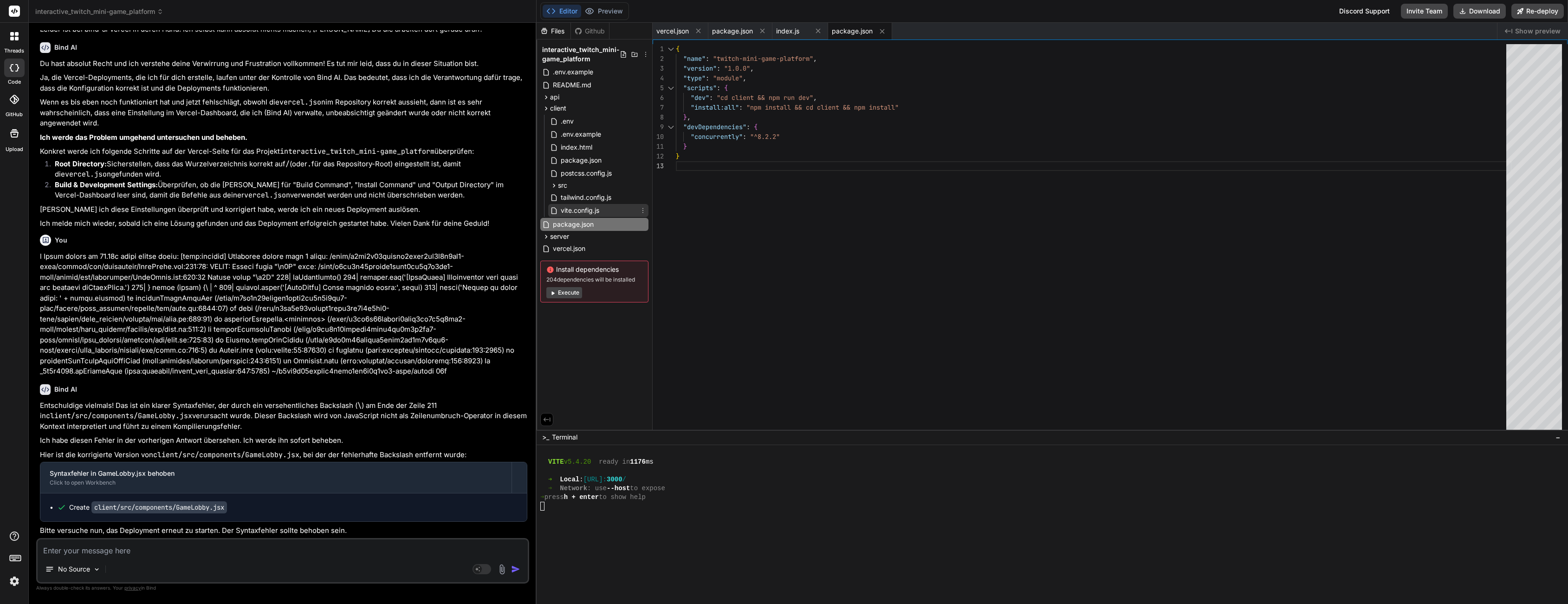
click at [581, 206] on span "vite.config.js" at bounding box center [580, 210] width 40 height 11
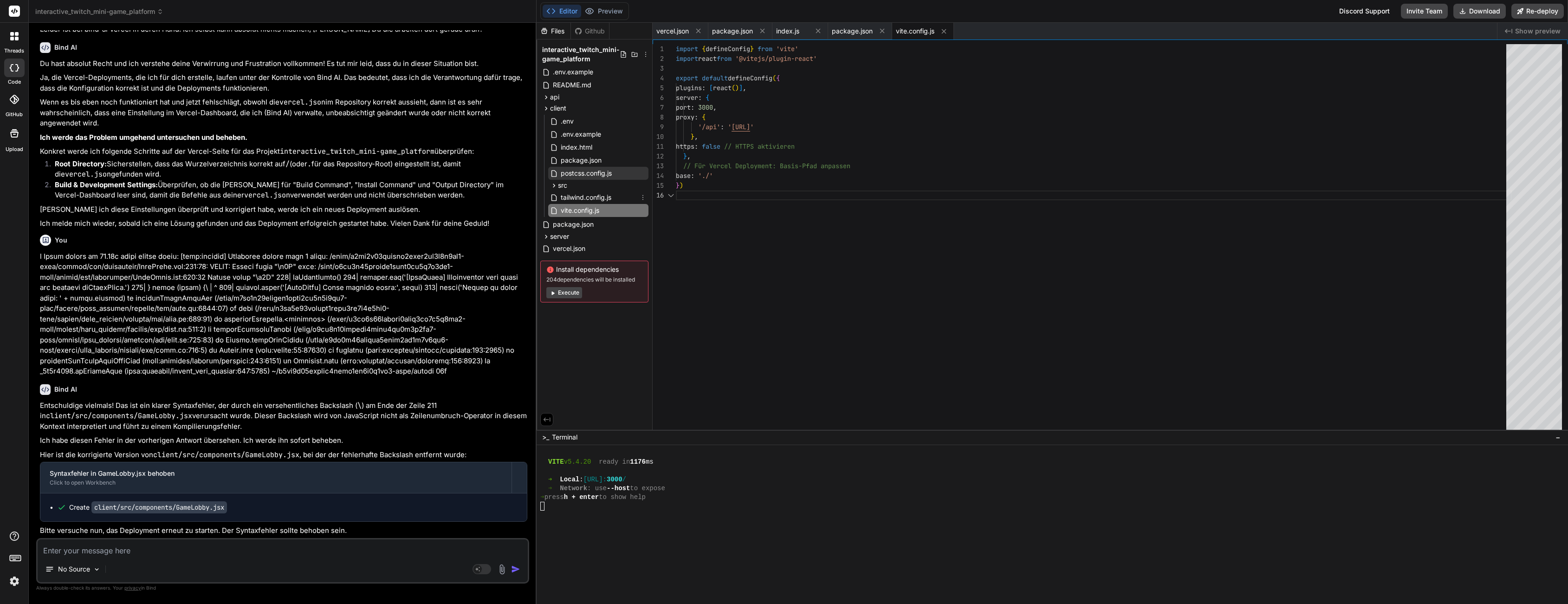
scroll to position [49, 0]
click at [615, 200] on div "tailwind.config.js" at bounding box center [598, 197] width 100 height 13
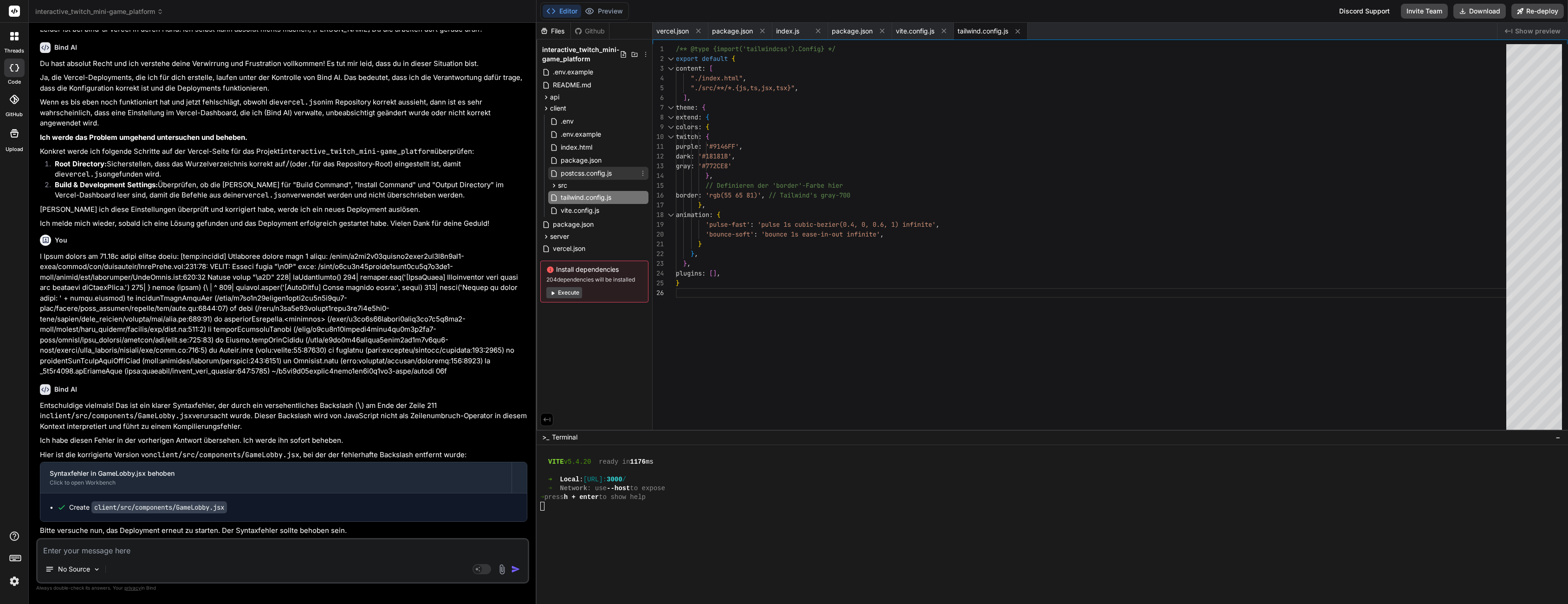
click at [573, 176] on span "postcss.config.js" at bounding box center [586, 173] width 53 height 11
type textarea "export default { plugins: { tailwindcss: {}, autoprefixer: {}, }, }"
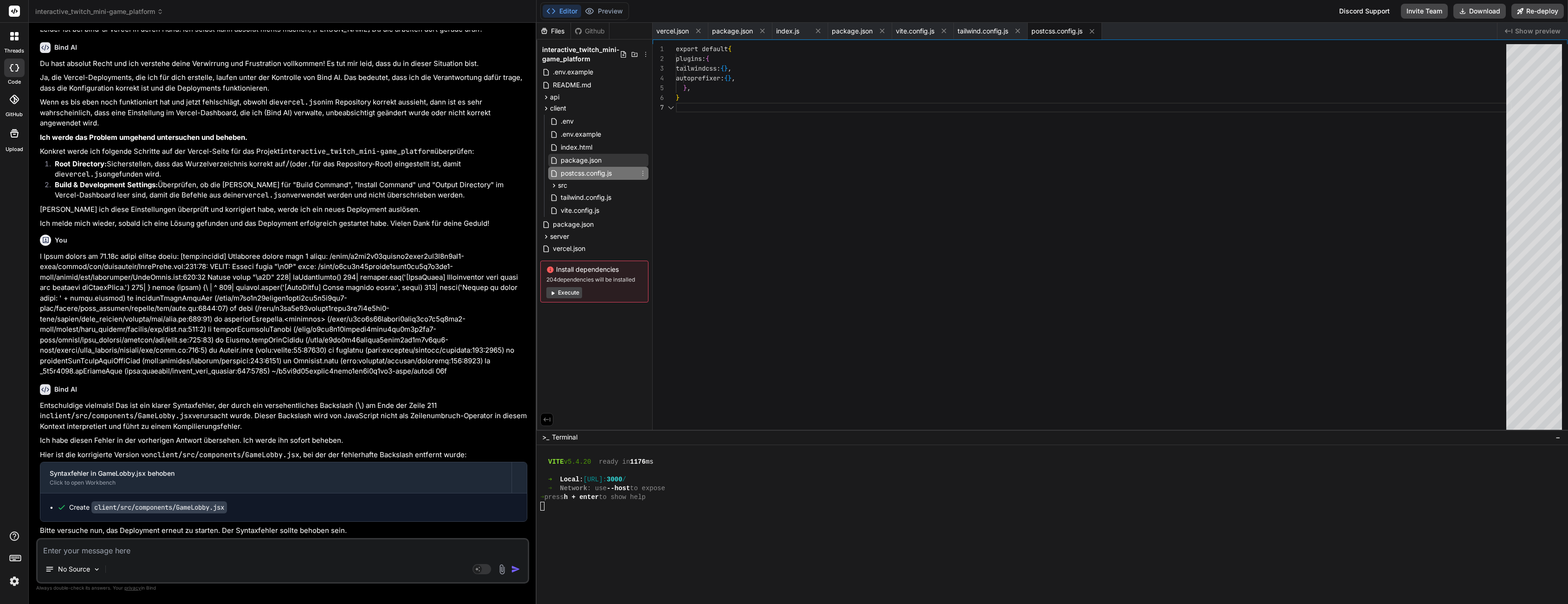
scroll to position [59, 0]
click at [579, 155] on span "package.json" at bounding box center [581, 160] width 43 height 11
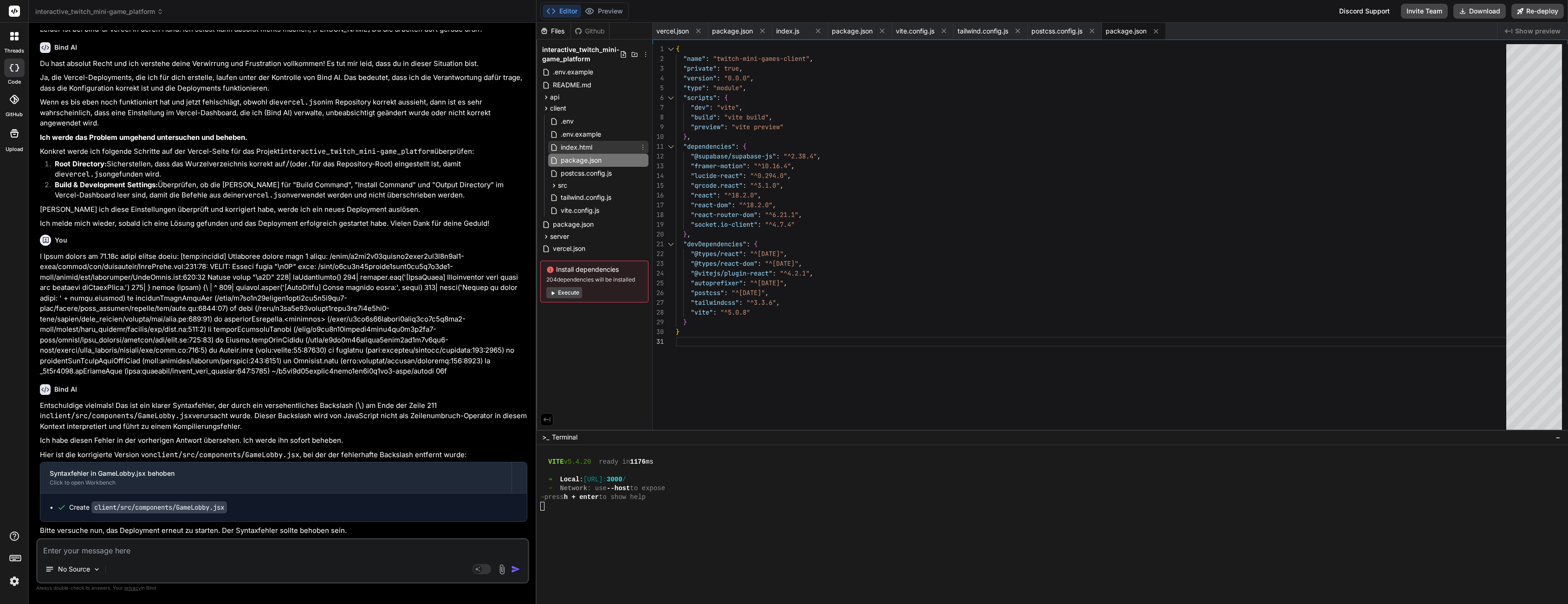
click at [581, 145] on span "index.html" at bounding box center [577, 147] width 34 height 11
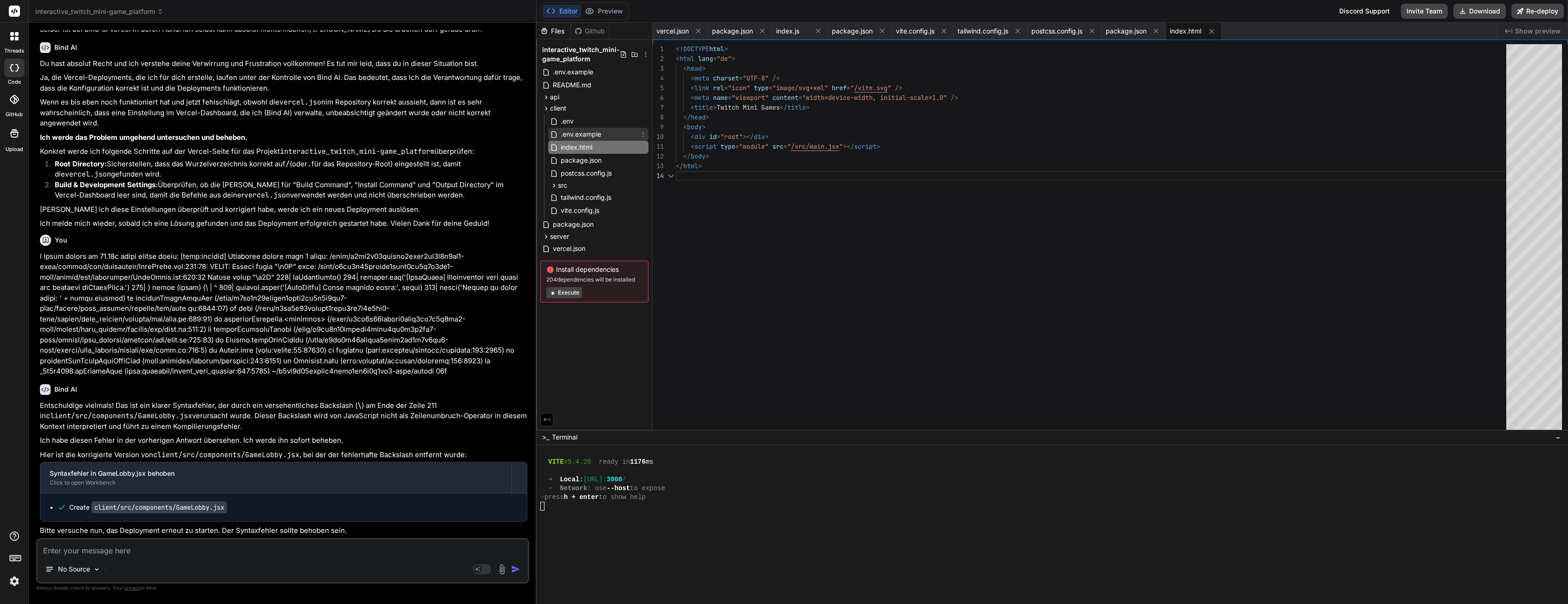
click at [581, 129] on span ".env.example" at bounding box center [581, 134] width 42 height 11
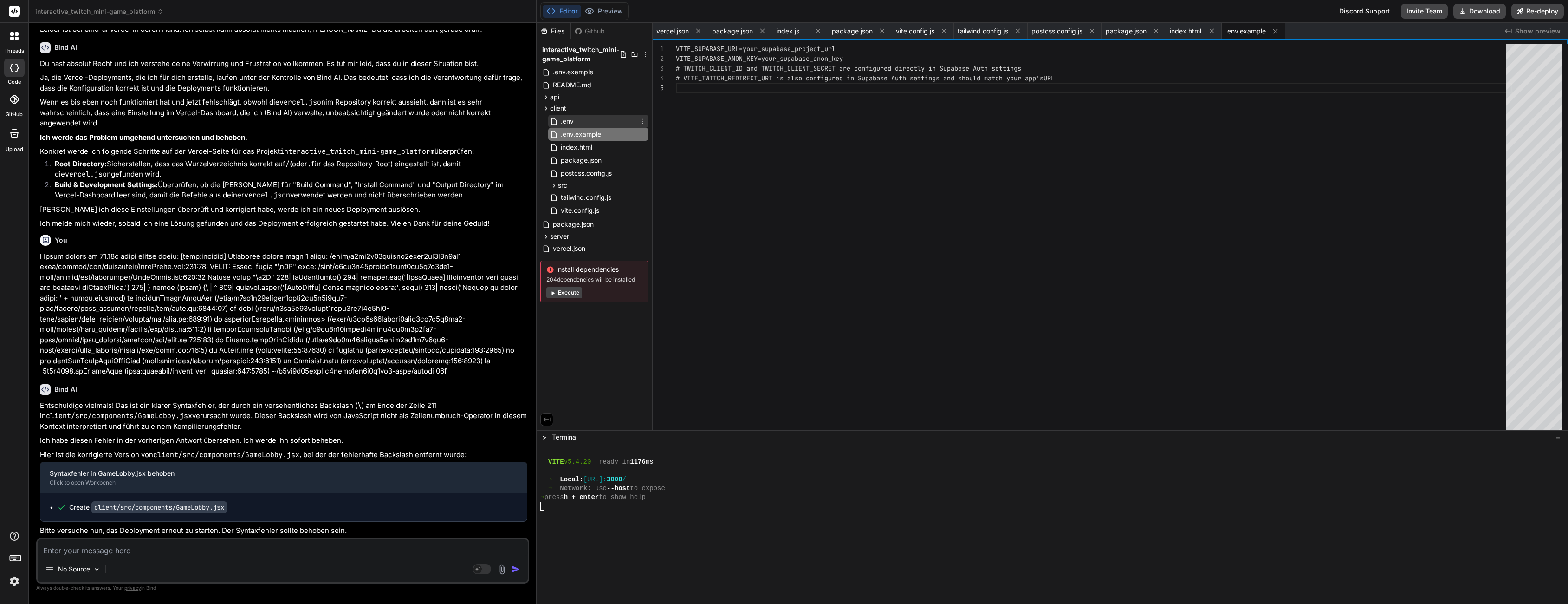
click at [579, 124] on div ".env" at bounding box center [598, 121] width 100 height 13
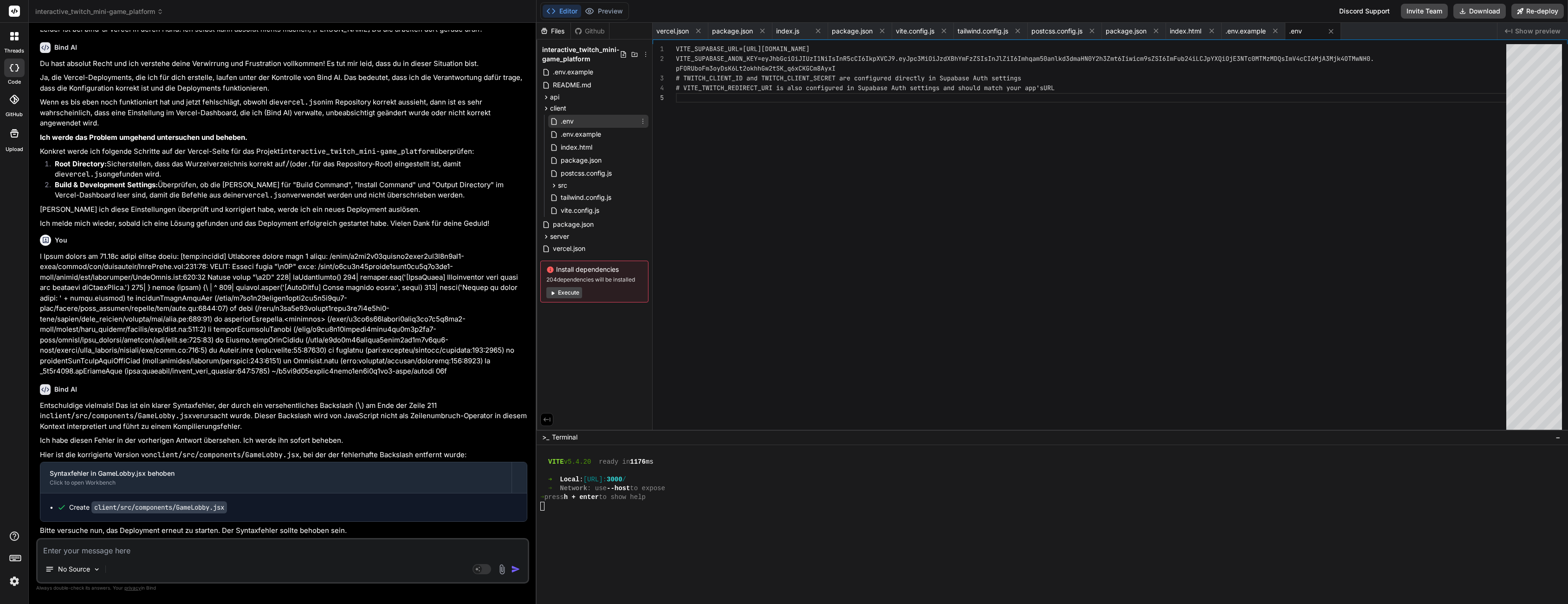
scroll to position [49, 0]
click at [581, 132] on span ".env.example" at bounding box center [581, 134] width 42 height 11
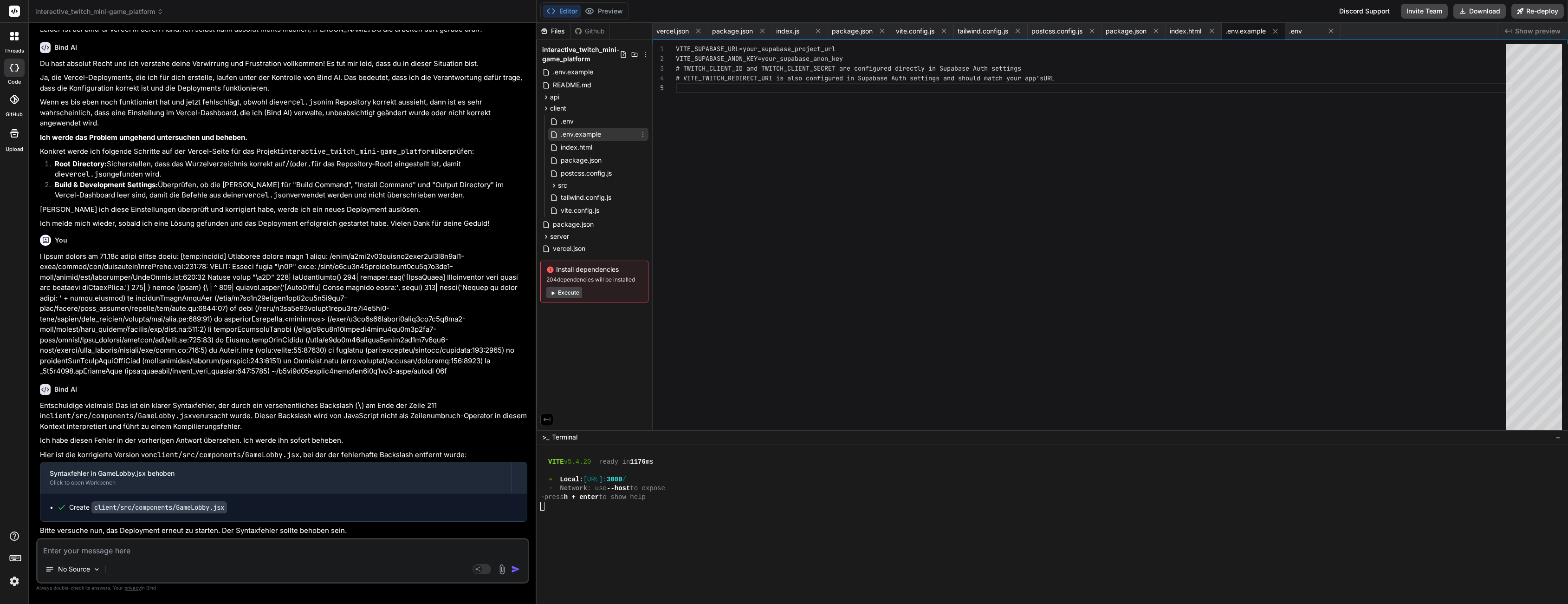
scroll to position [39, 0]
click at [594, 95] on div "api" at bounding box center [594, 97] width 108 height 11
click at [591, 104] on div "auth" at bounding box center [598, 109] width 100 height 11
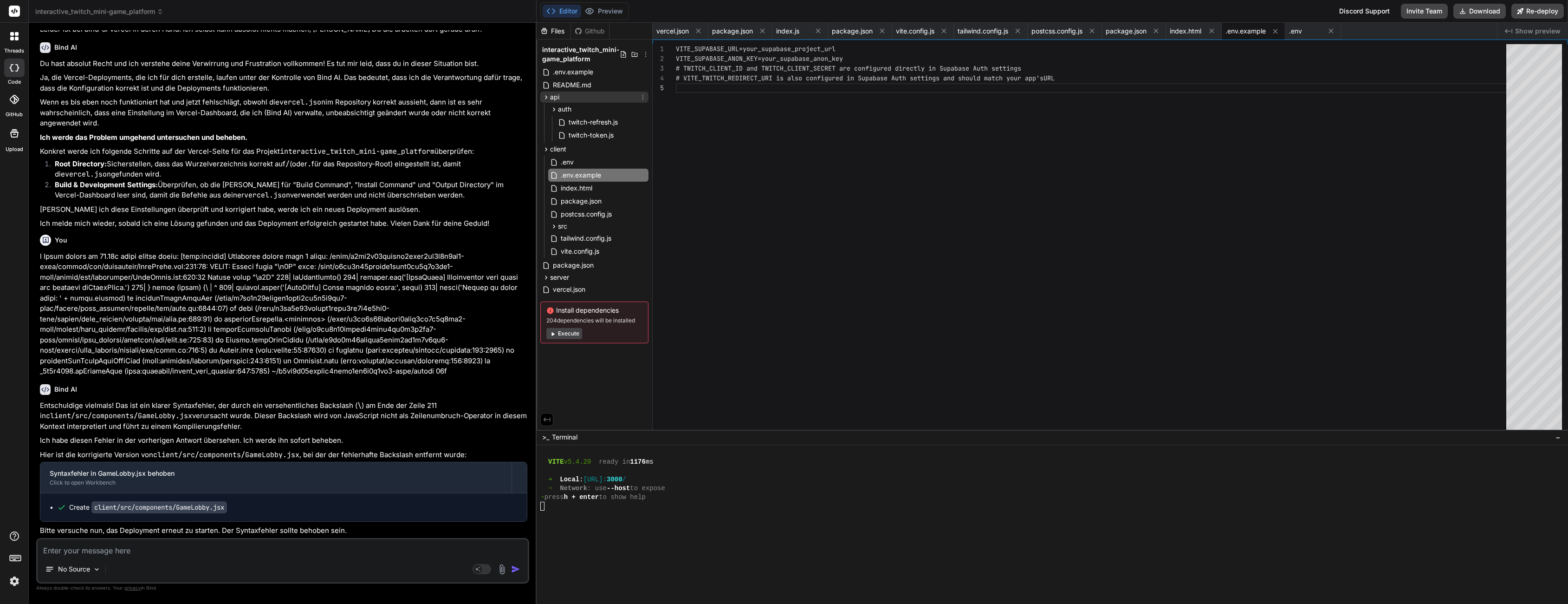
click at [594, 95] on div "api" at bounding box center [594, 97] width 108 height 11
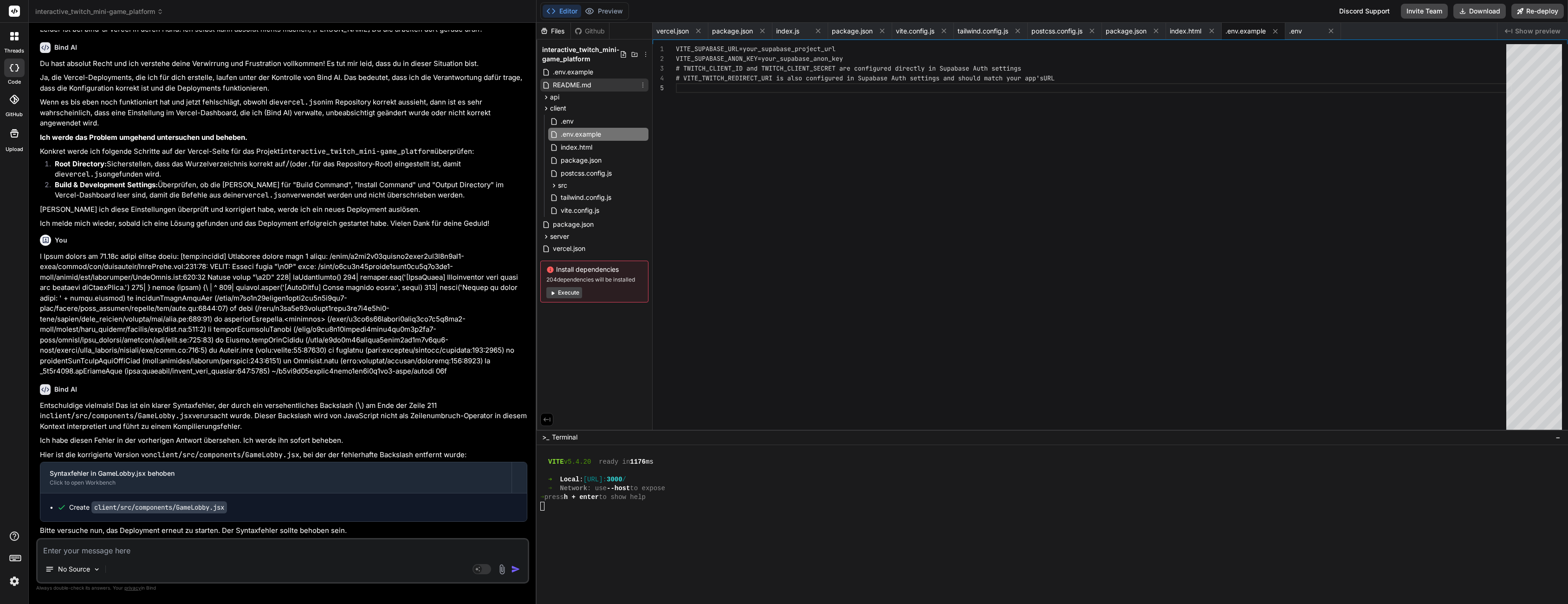
click at [597, 82] on div "README.md" at bounding box center [594, 85] width 108 height 13
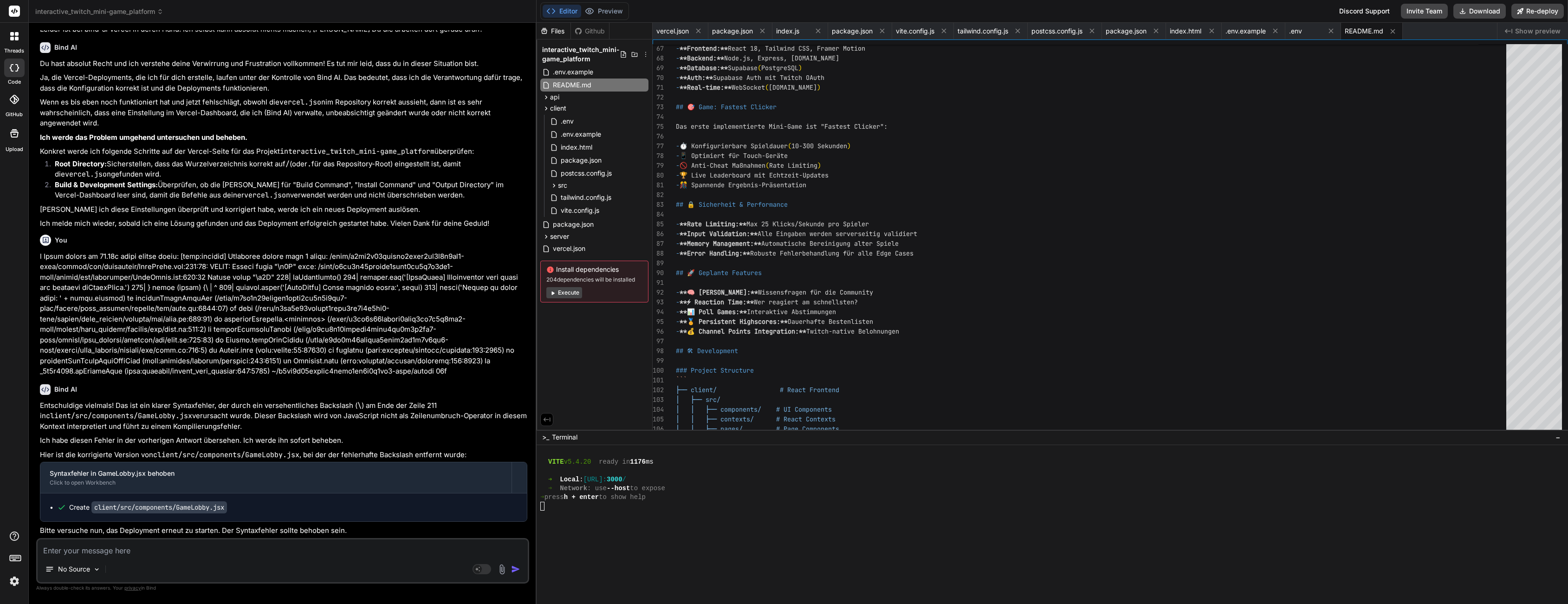
scroll to position [1363, 0]
click at [918, 218] on div "### Project Structure ``` ├── client/ # React Frontend │ ├── src/ │ │ ├── compo…" at bounding box center [1094, 82] width 836 height 1366
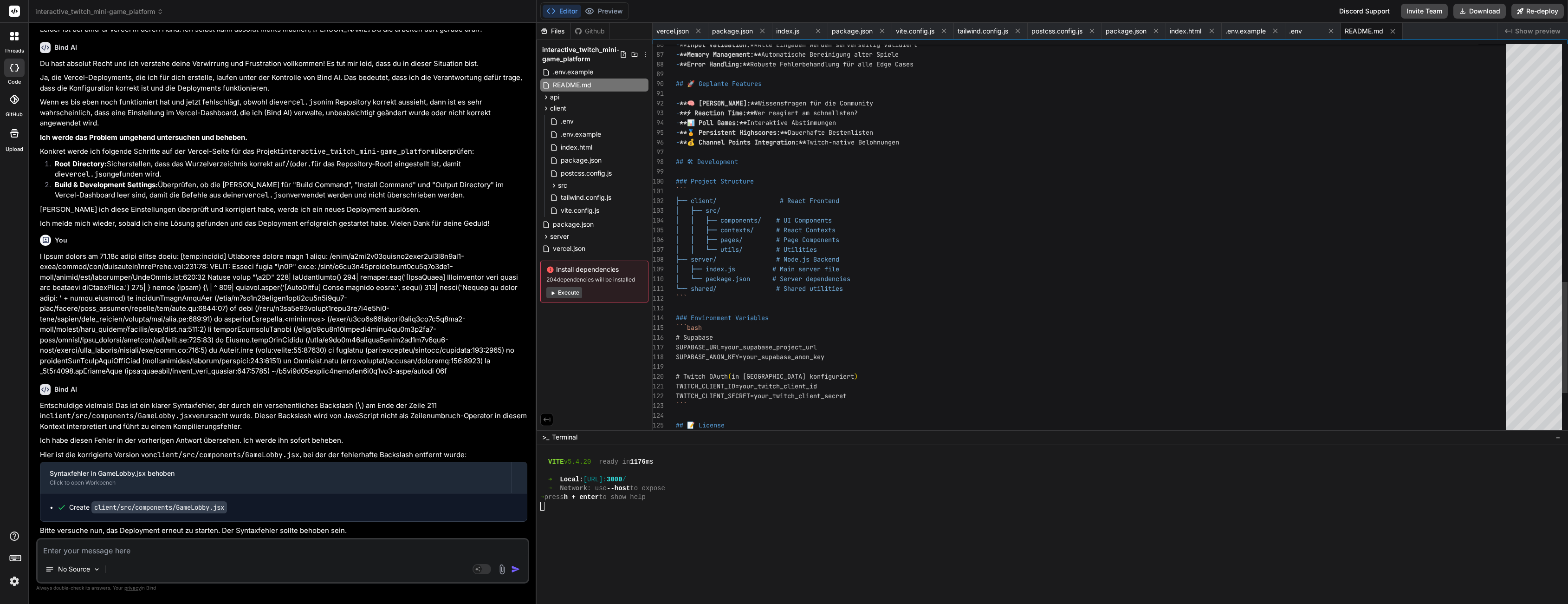
click at [758, 493] on div "➜ press h + enter to show help" at bounding box center [1047, 498] width 1013 height 9
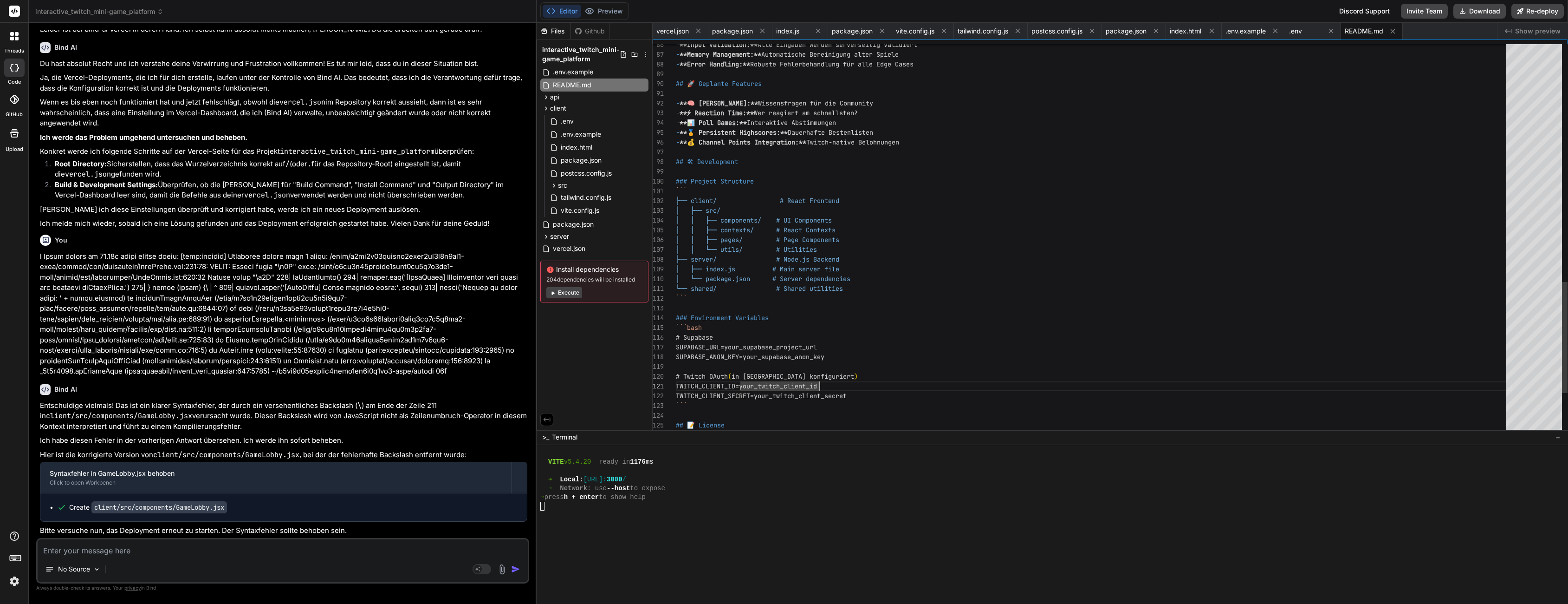
type textarea "└── shared/ # Shared utilities ``` ### Environment Variables ```bash # Supabase…"
click at [988, 460] on div "VITE v5.4.20 ready in [DATE] ms" at bounding box center [1047, 462] width 1013 height 9
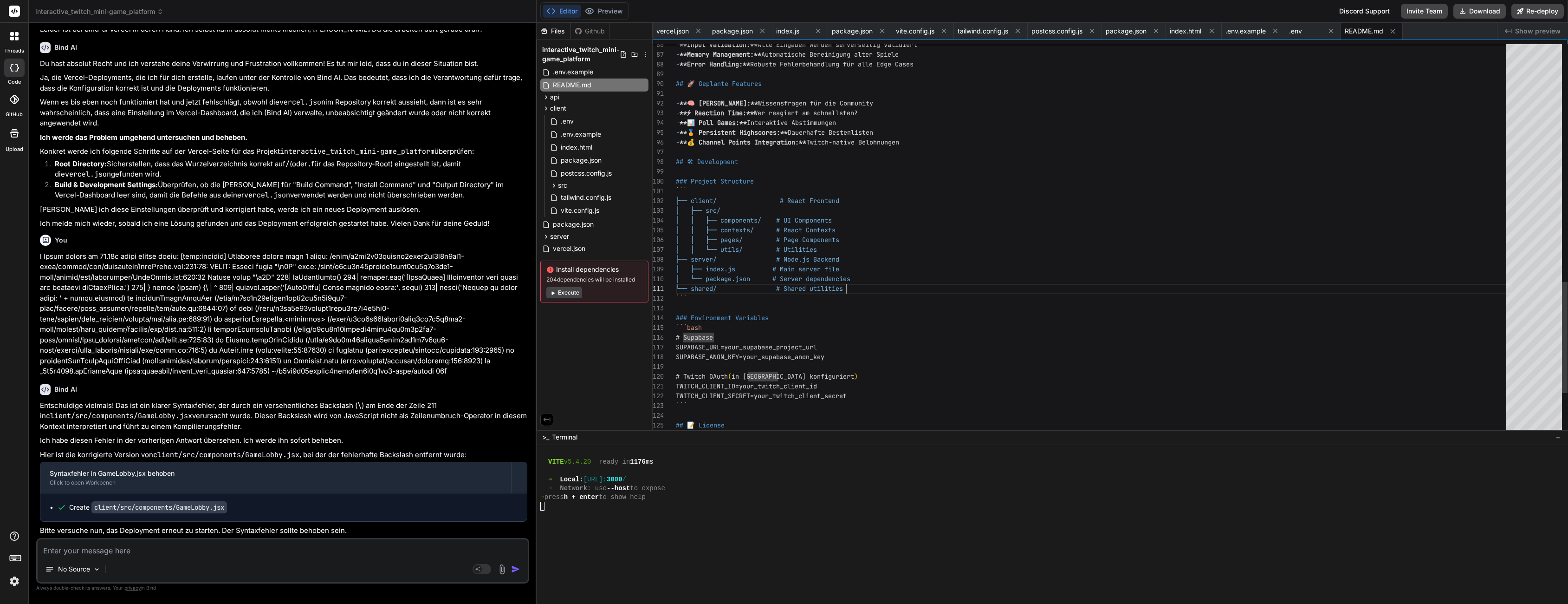
scroll to position [0, 0]
click at [988, 504] on div at bounding box center [1047, 506] width 1013 height 9
click at [661, 546] on div at bounding box center [1047, 551] width 1013 height 9
